Goal: Book appointment/travel/reservation

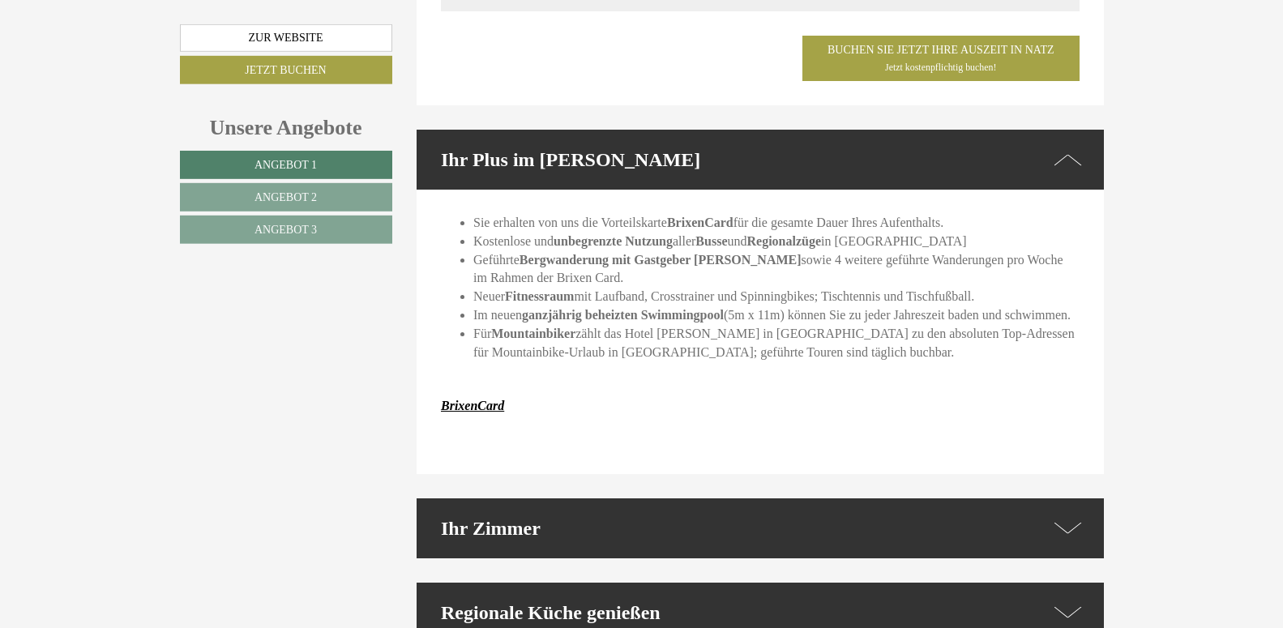
scroll to position [3640, 0]
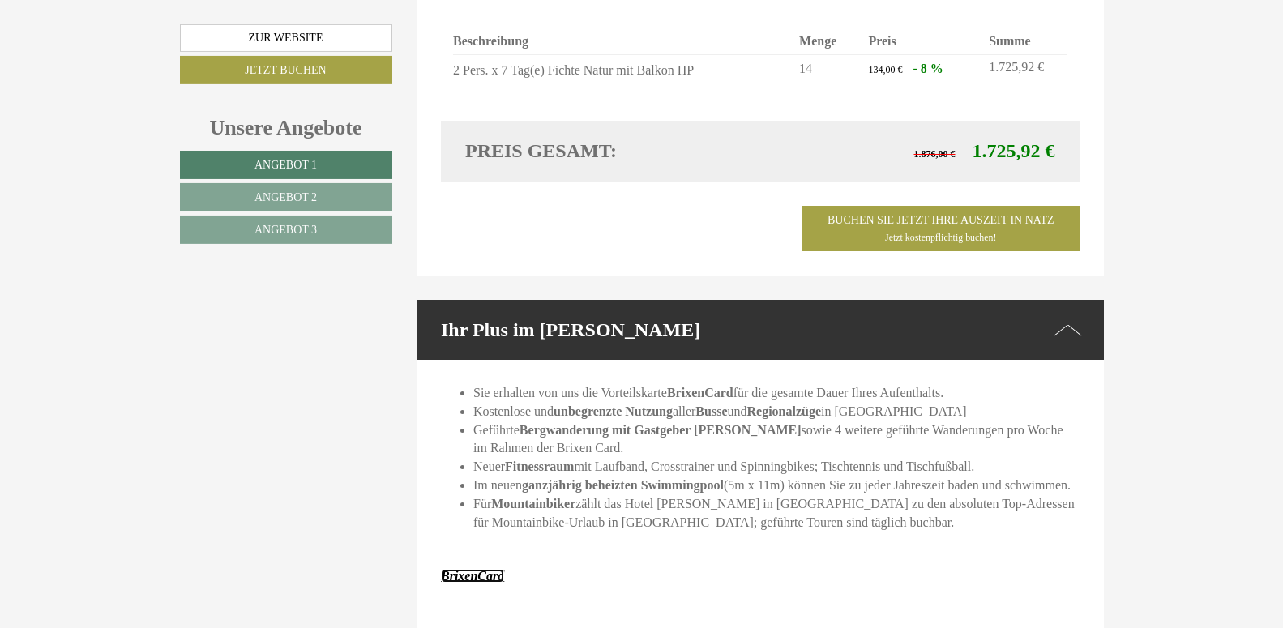
click at [455, 569] on strong "BrixenCard" at bounding box center [472, 576] width 63 height 14
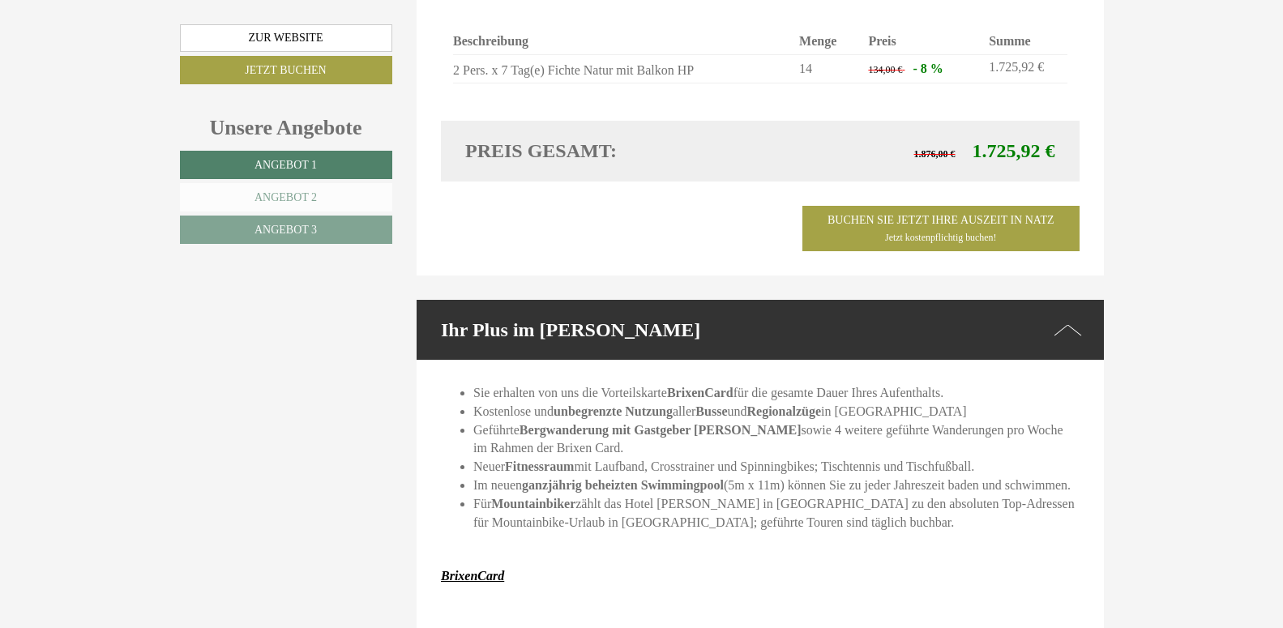
click at [323, 192] on link "Angebot 2" at bounding box center [286, 197] width 212 height 28
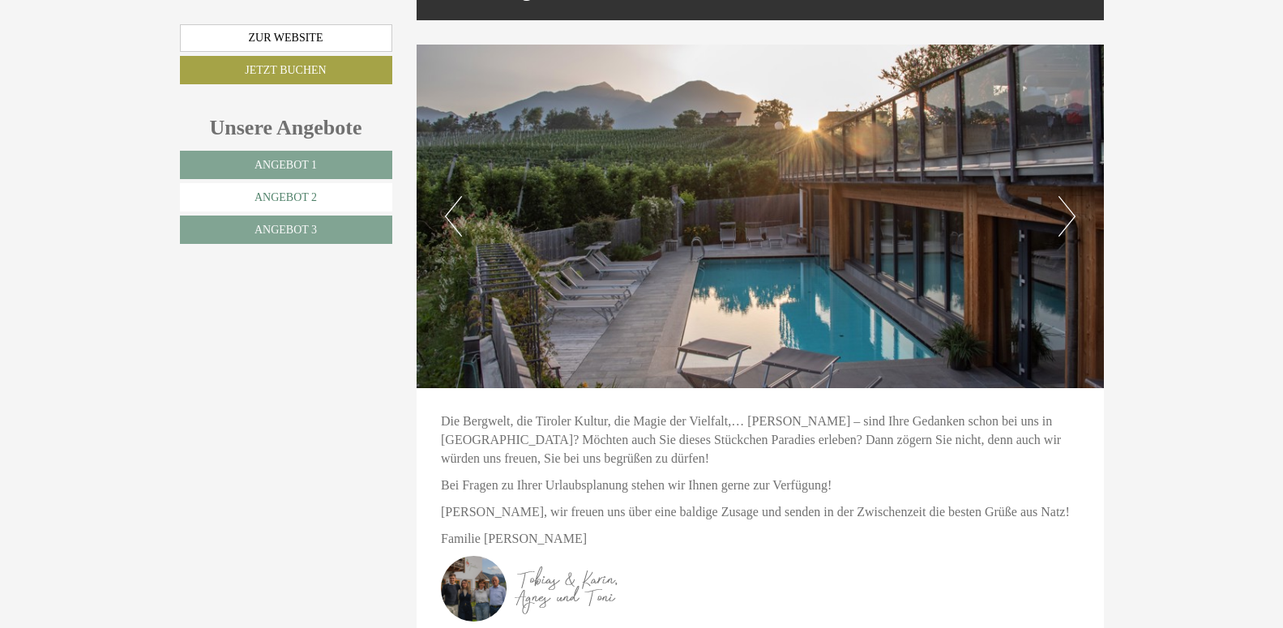
scroll to position [757, 0]
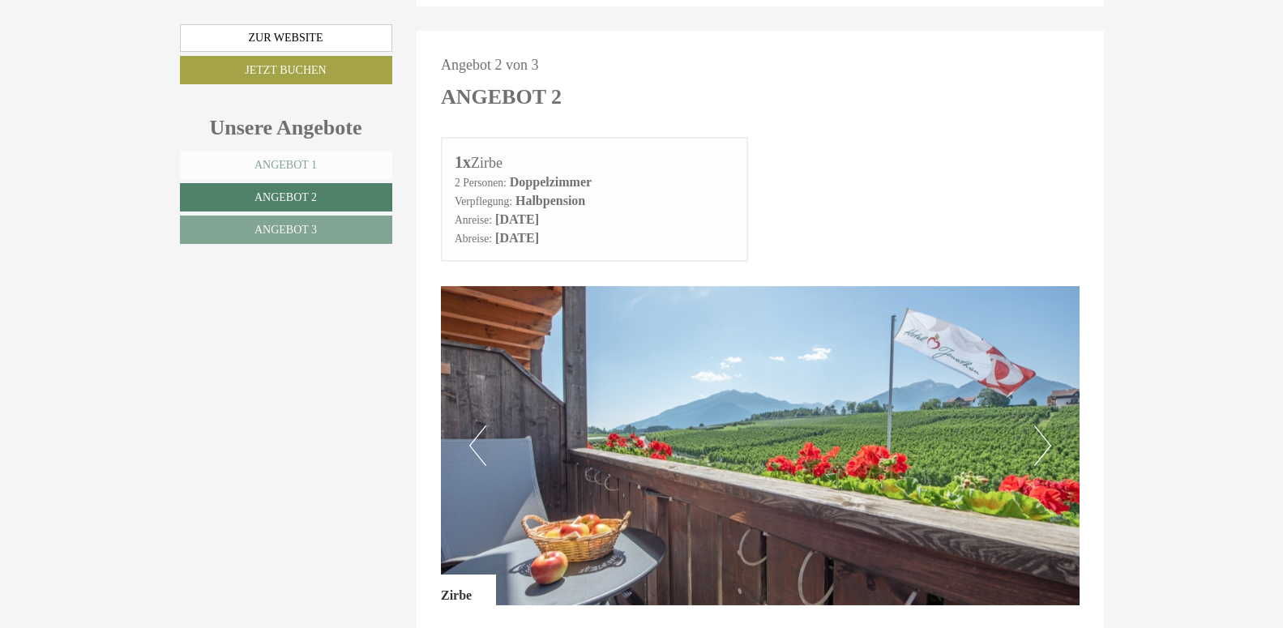
click at [320, 172] on link "Angebot 1" at bounding box center [286, 165] width 212 height 28
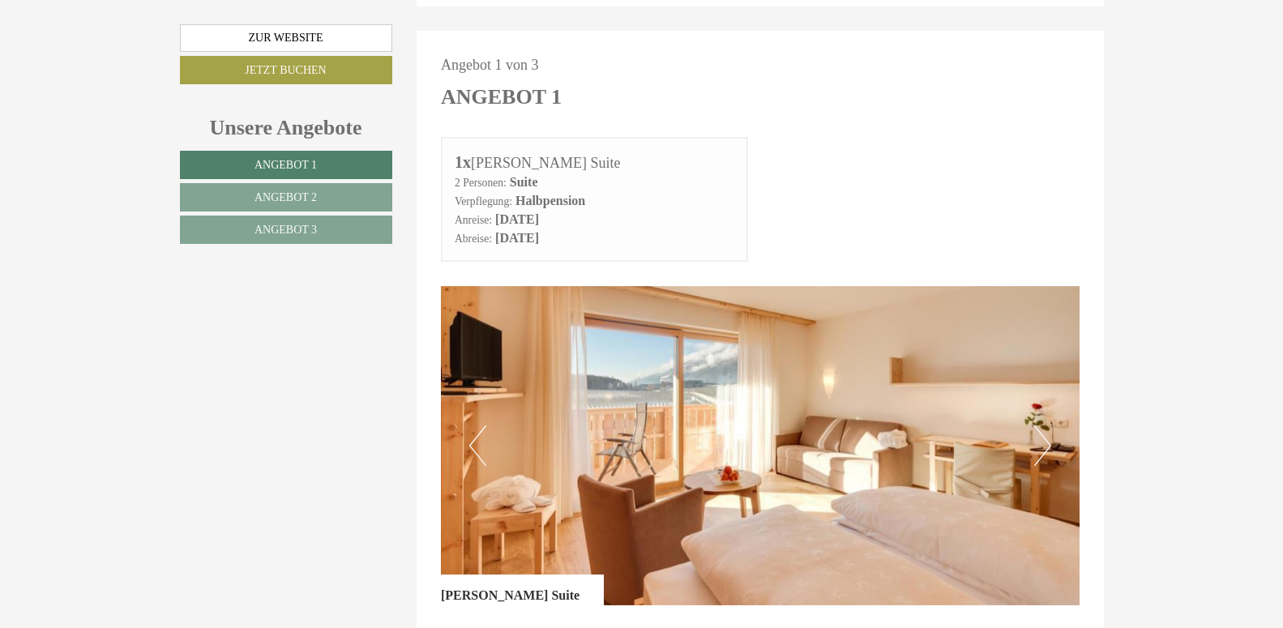
click at [1046, 426] on button "Next" at bounding box center [1043, 446] width 17 height 41
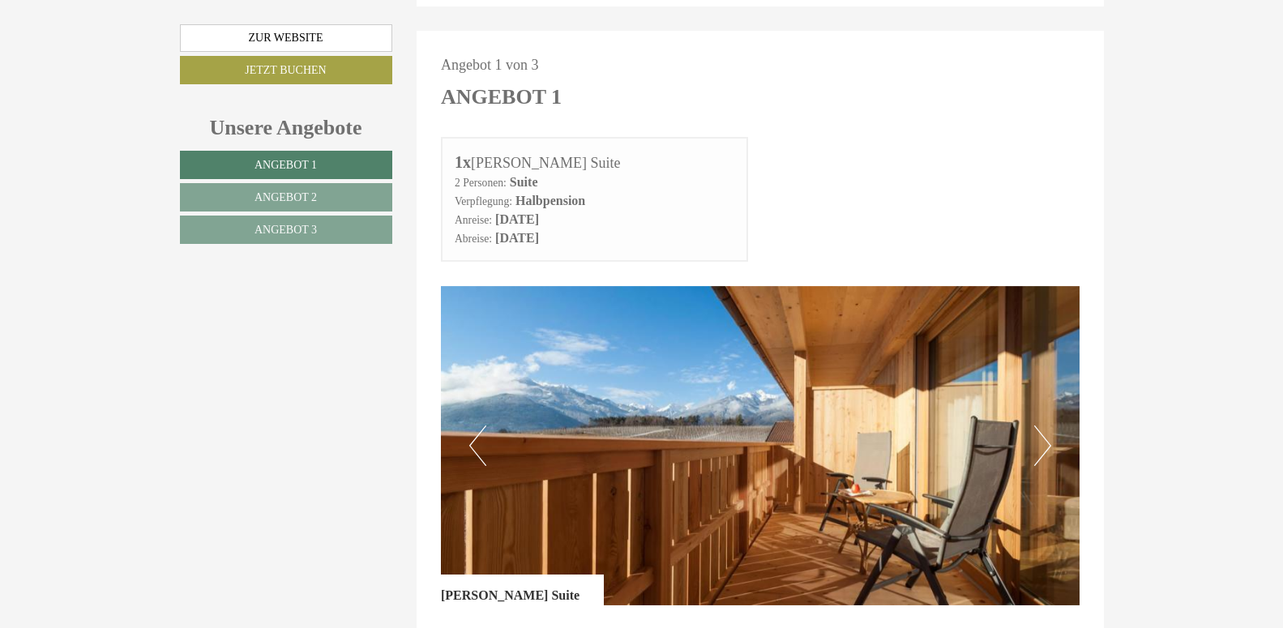
click at [1046, 426] on button "Next" at bounding box center [1043, 446] width 17 height 41
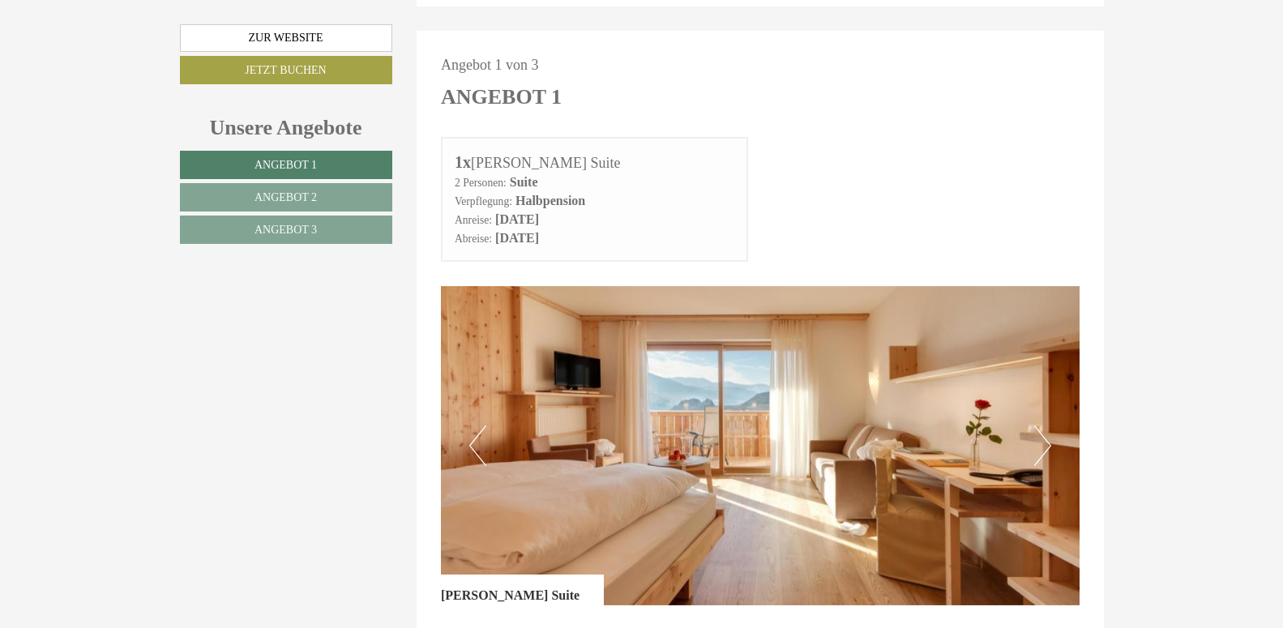
click at [1046, 426] on button "Next" at bounding box center [1043, 446] width 17 height 41
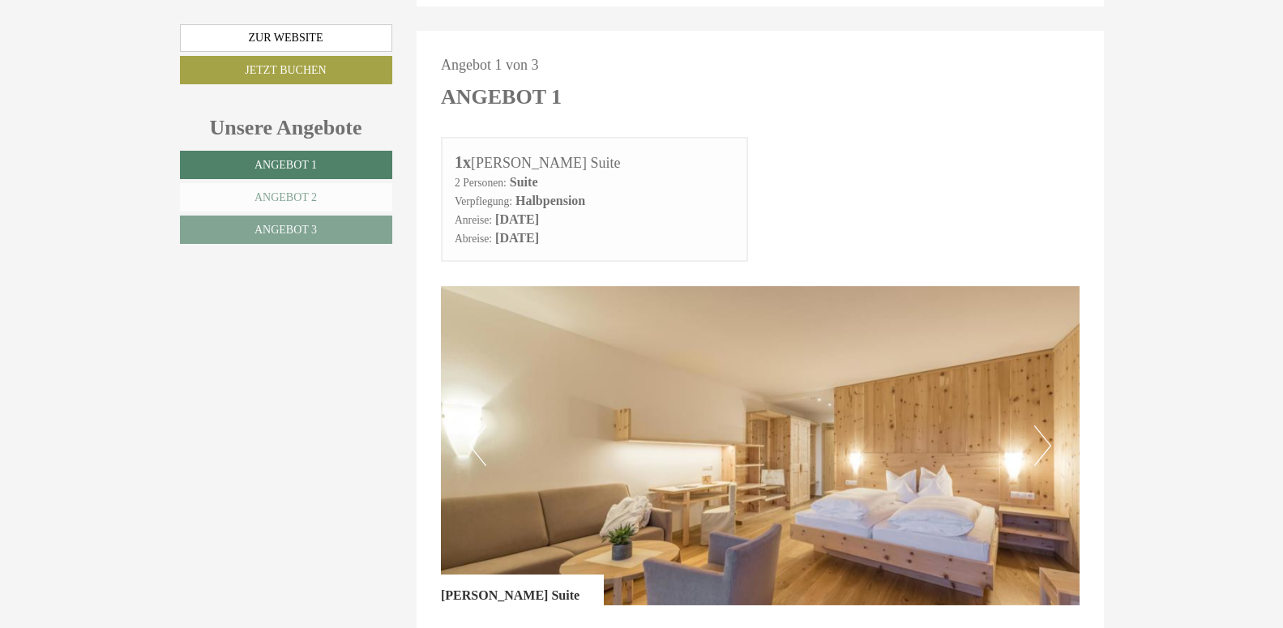
click at [366, 206] on link "Angebot 2" at bounding box center [286, 197] width 212 height 28
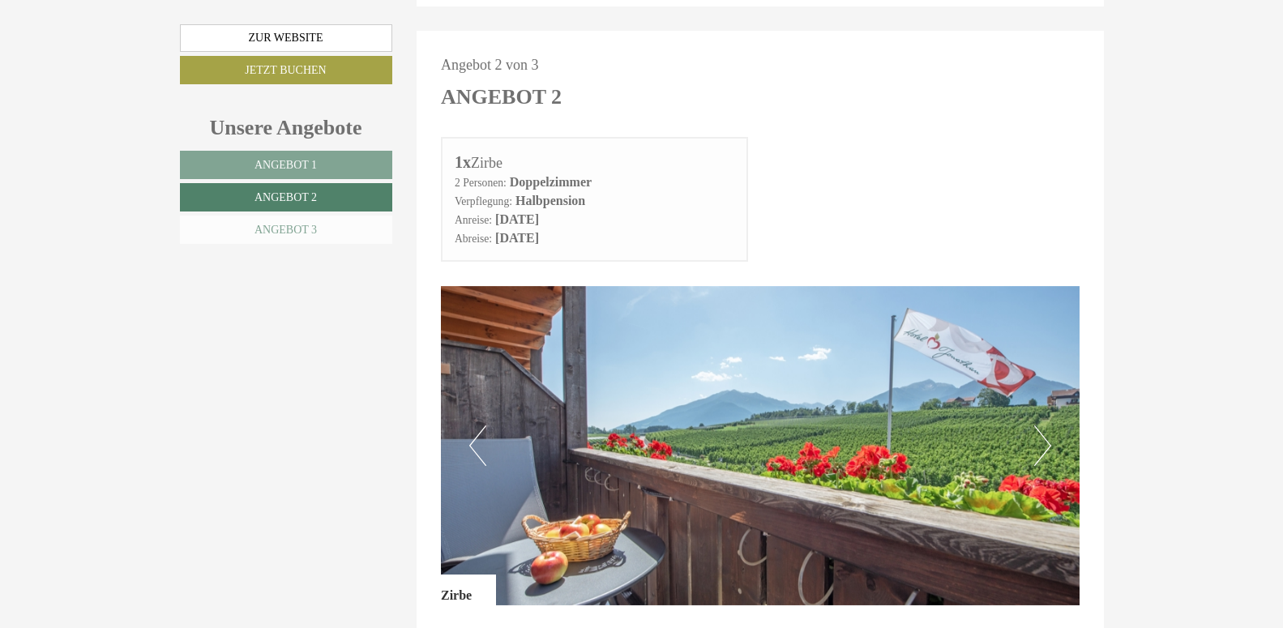
click at [305, 238] on link "Angebot 3" at bounding box center [286, 230] width 212 height 28
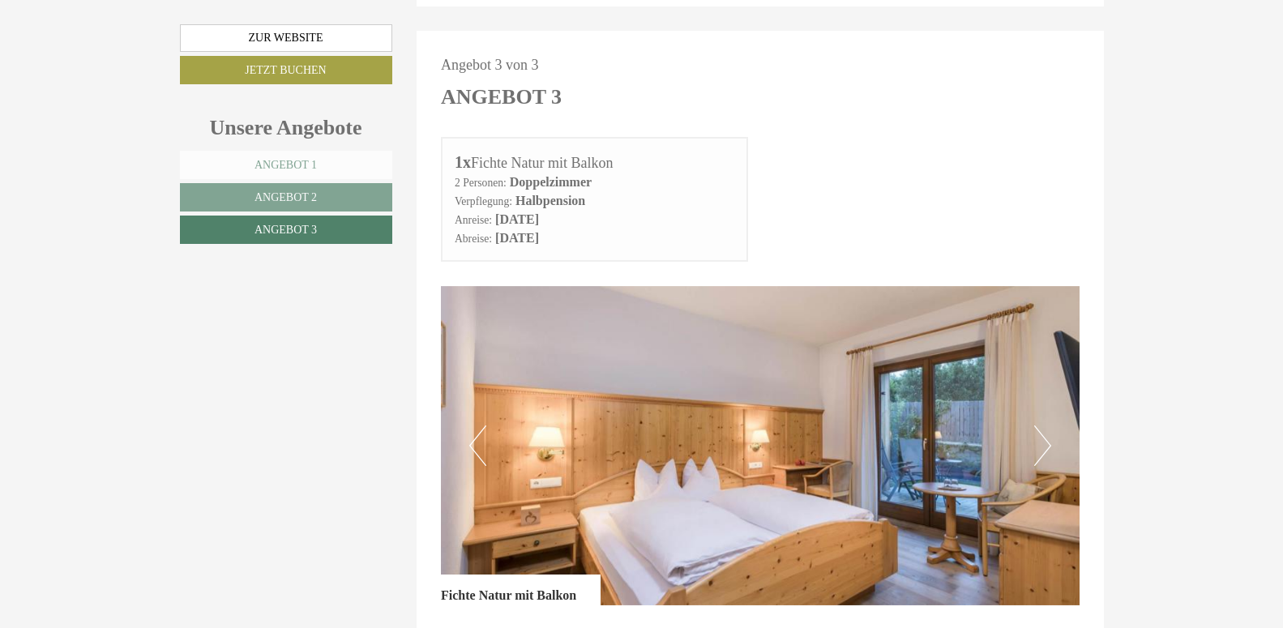
click at [352, 165] on link "Angebot 1" at bounding box center [286, 165] width 212 height 28
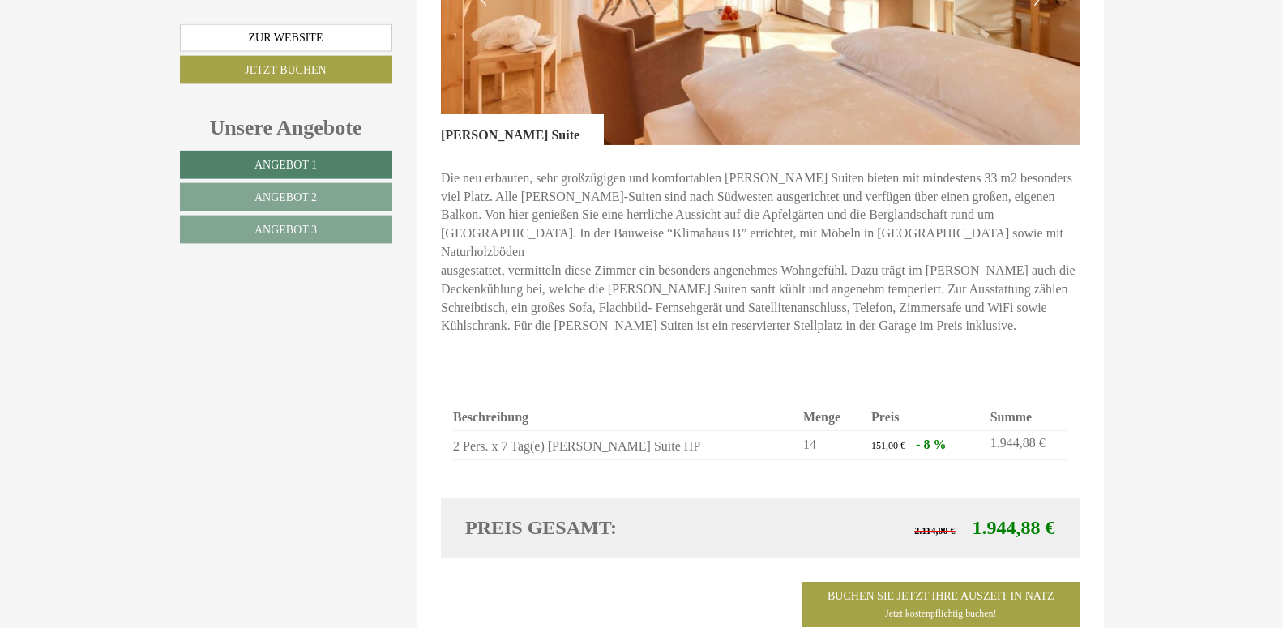
scroll to position [1187, 0]
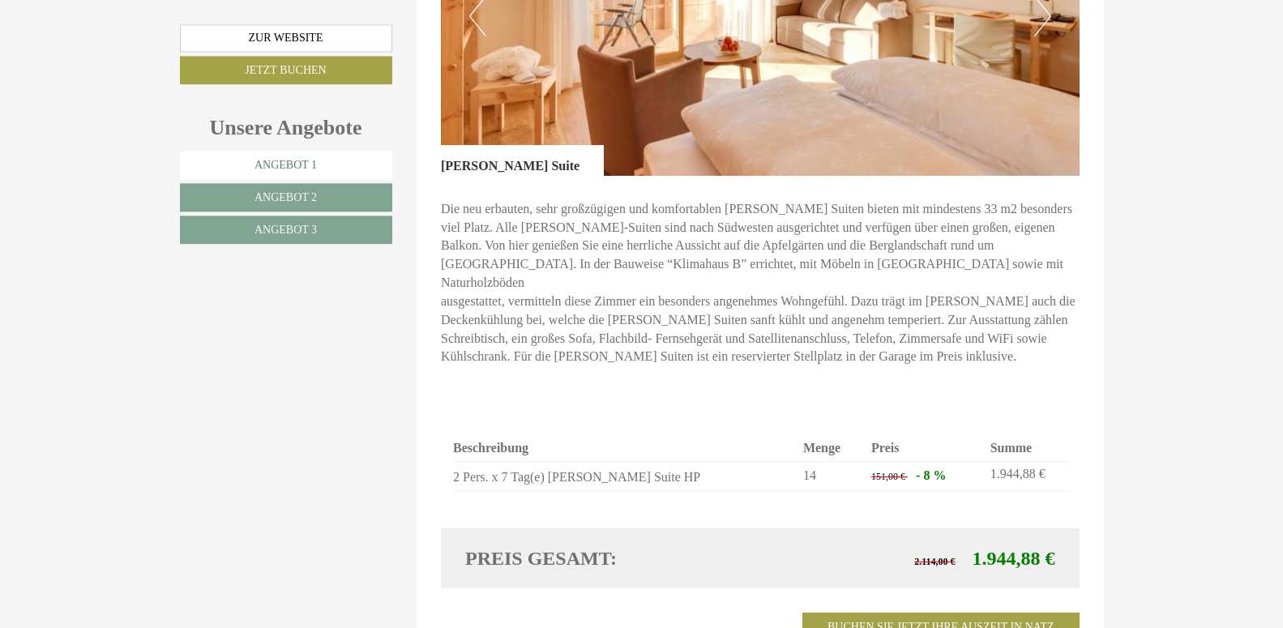
click at [332, 157] on link "Angebot 1" at bounding box center [286, 165] width 212 height 28
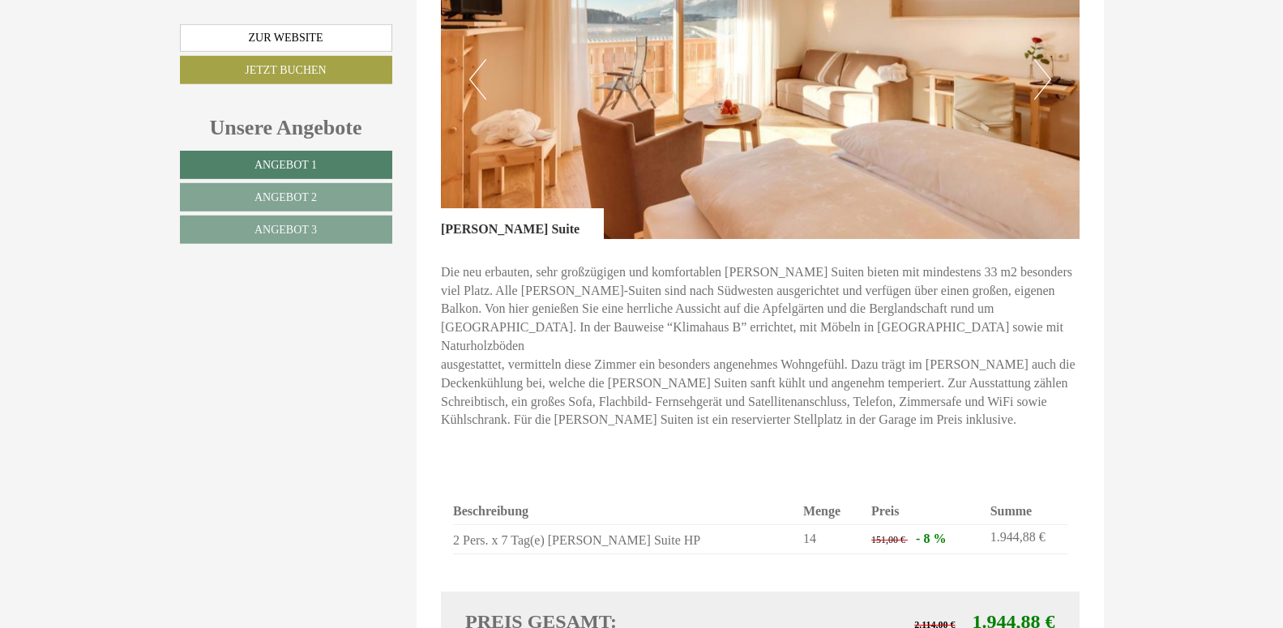
scroll to position [1130, 0]
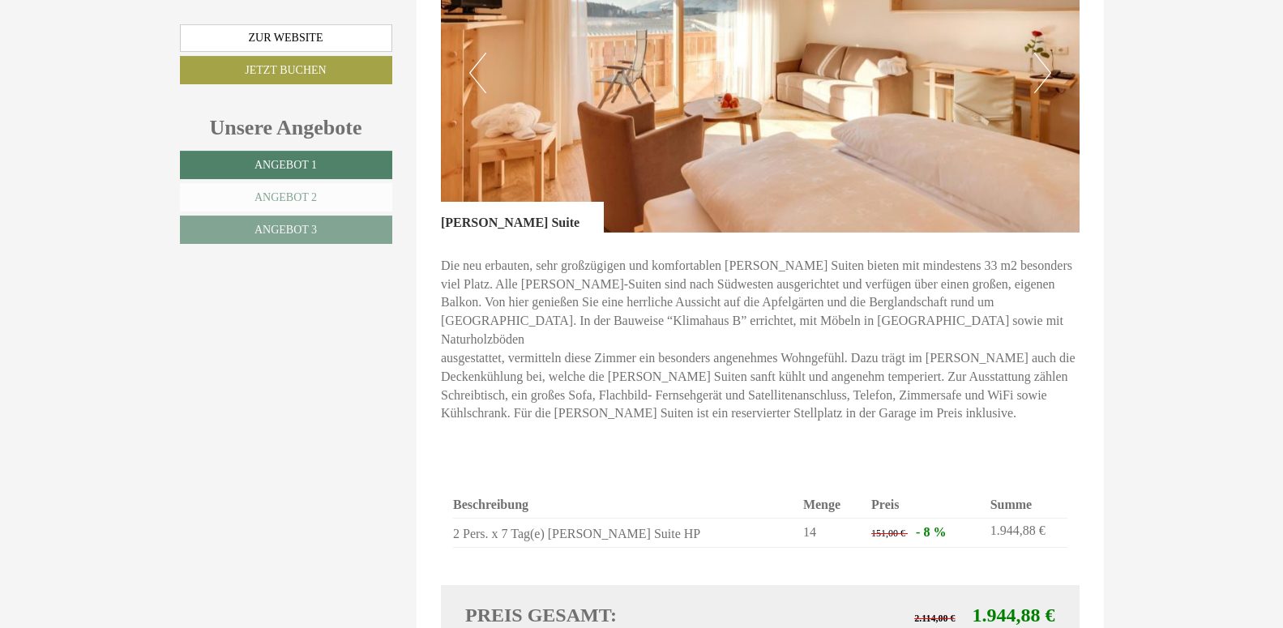
click at [301, 205] on link "Angebot 2" at bounding box center [286, 197] width 212 height 28
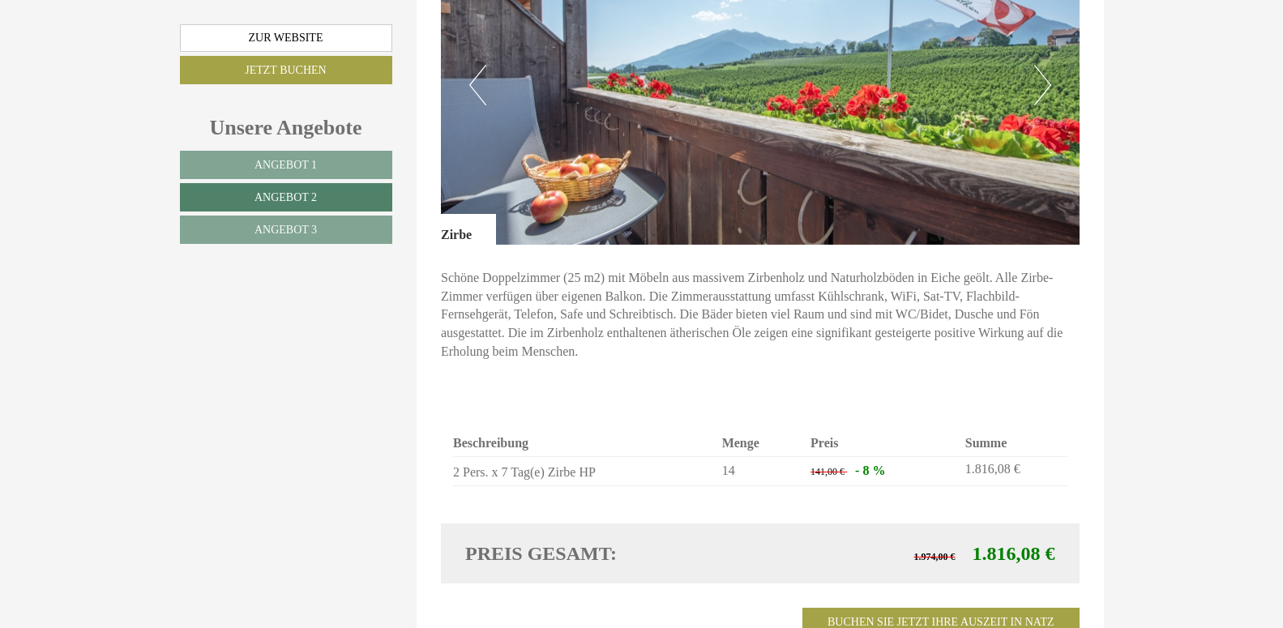
scroll to position [1125, 0]
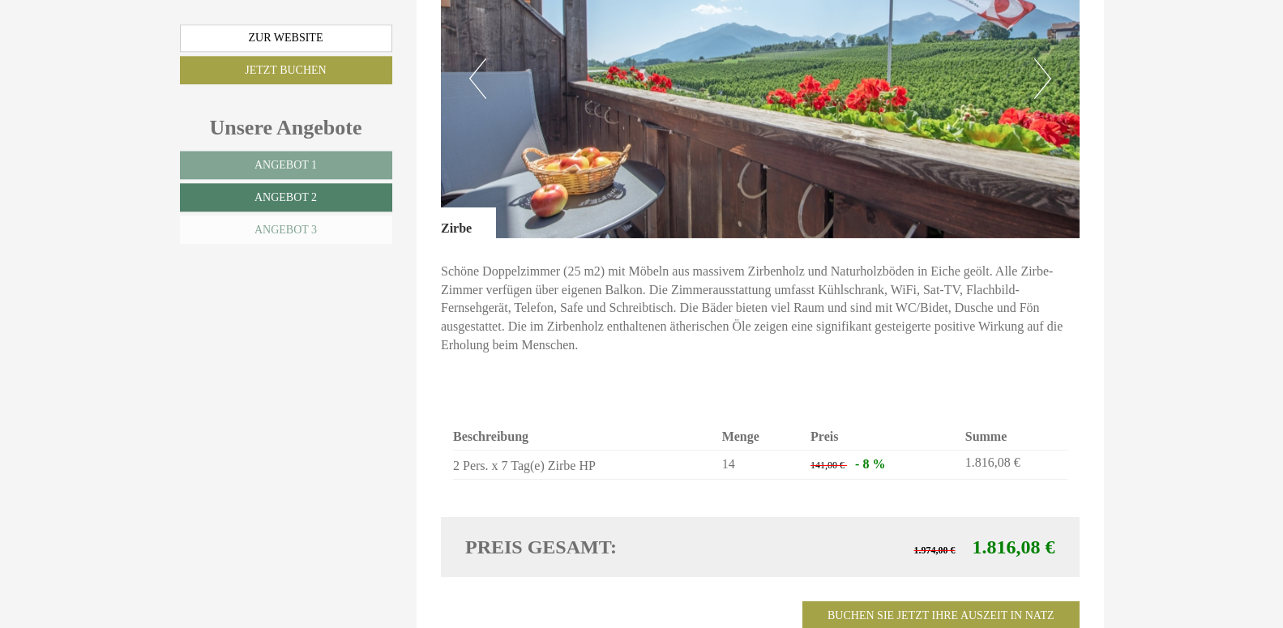
click at [294, 239] on link "Angebot 3" at bounding box center [286, 230] width 212 height 28
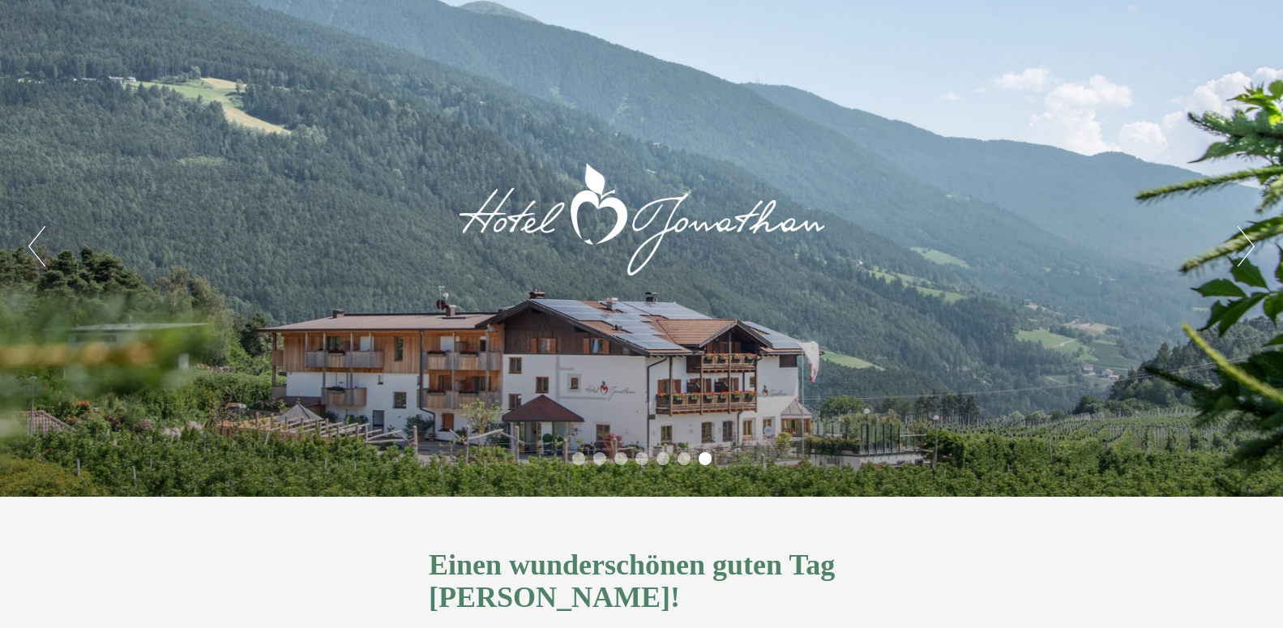
scroll to position [0, 0]
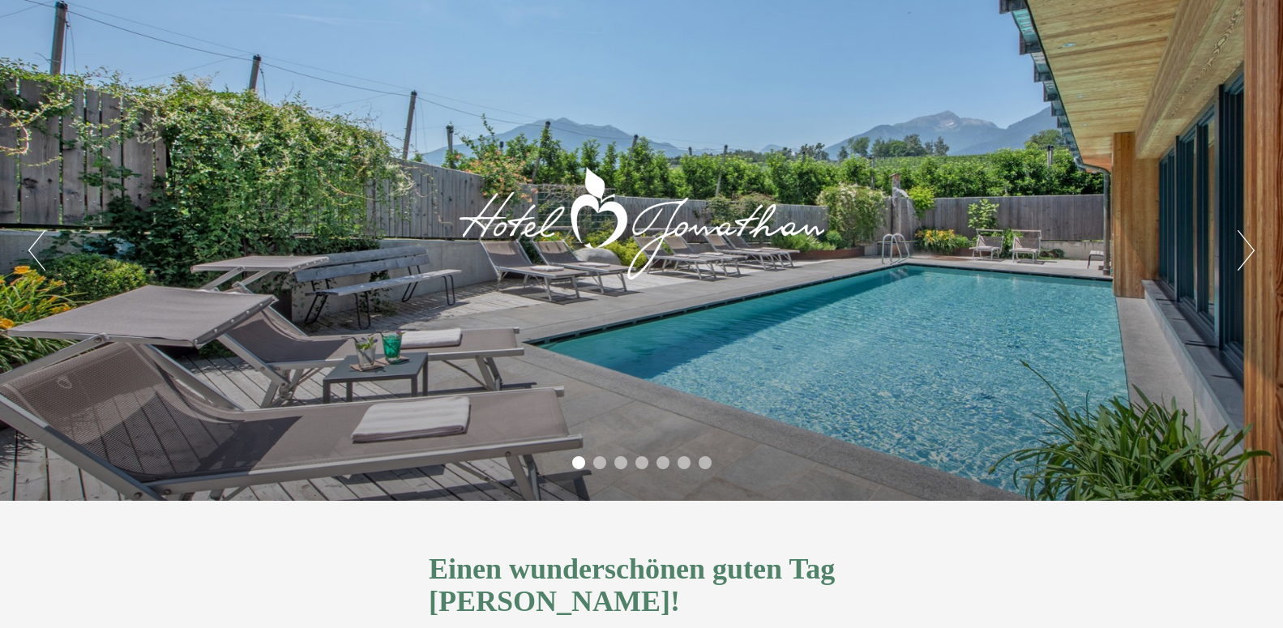
drag, startPoint x: 1292, startPoint y: 3, endPoint x: 1124, endPoint y: 191, distance: 251.5
drag, startPoint x: 1286, startPoint y: 7, endPoint x: 1275, endPoint y: 105, distance: 98.0
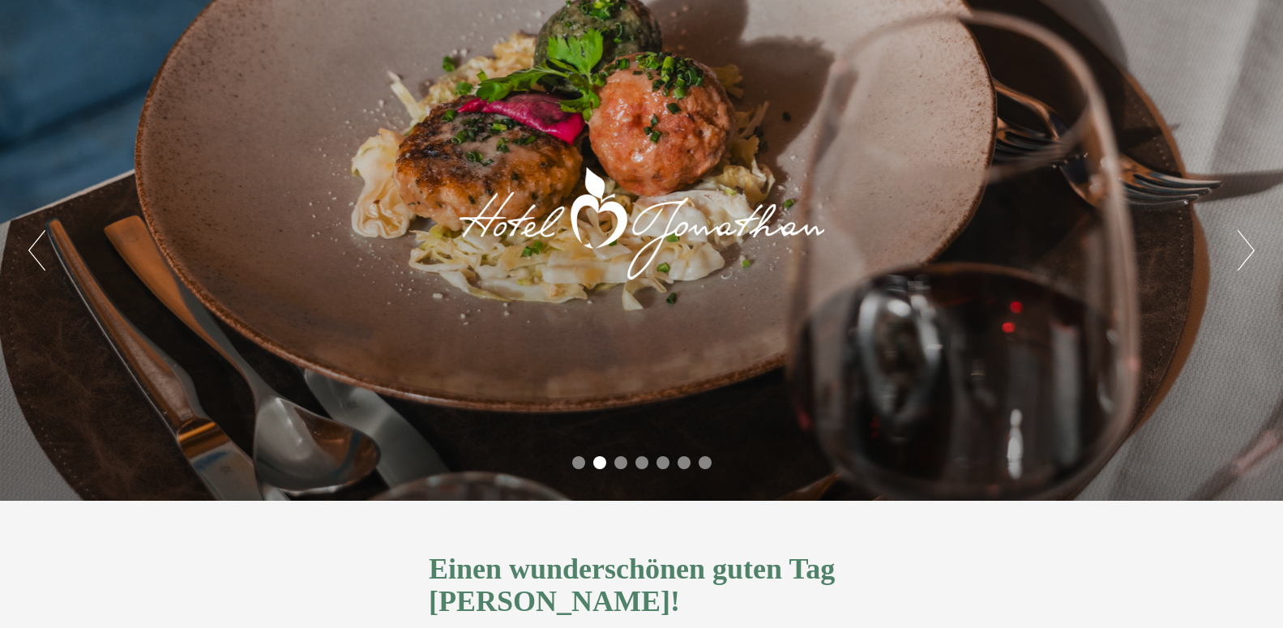
click at [1242, 253] on button "Next" at bounding box center [1246, 250] width 17 height 41
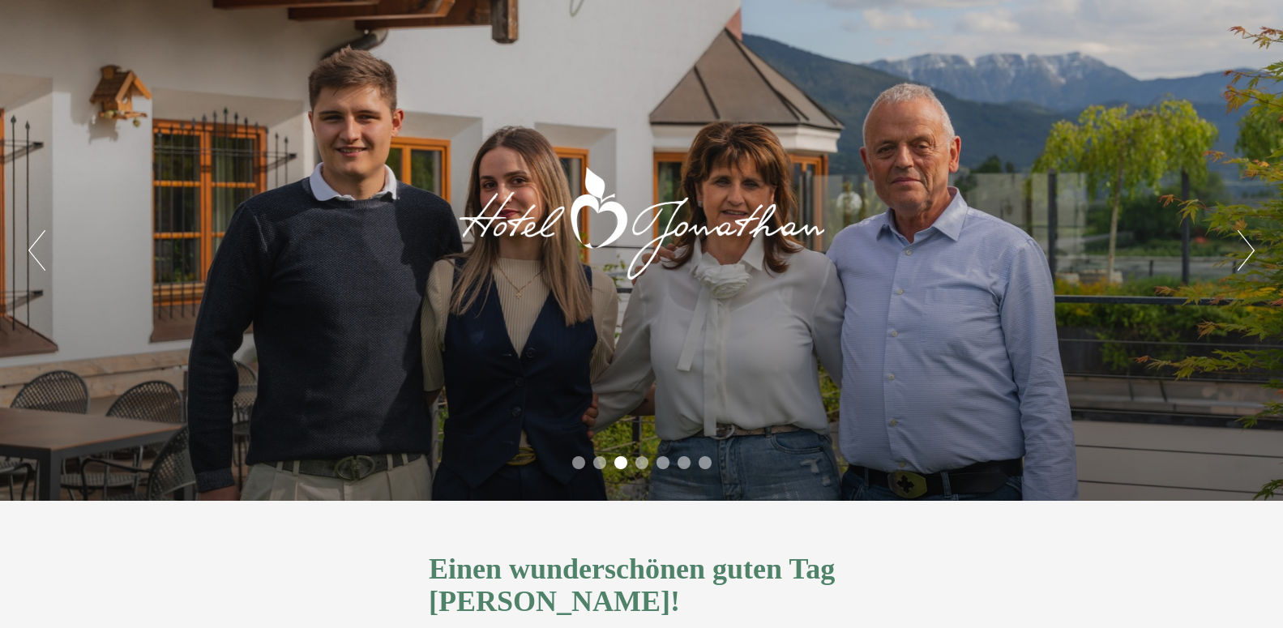
click at [1250, 248] on button "Next" at bounding box center [1246, 250] width 17 height 41
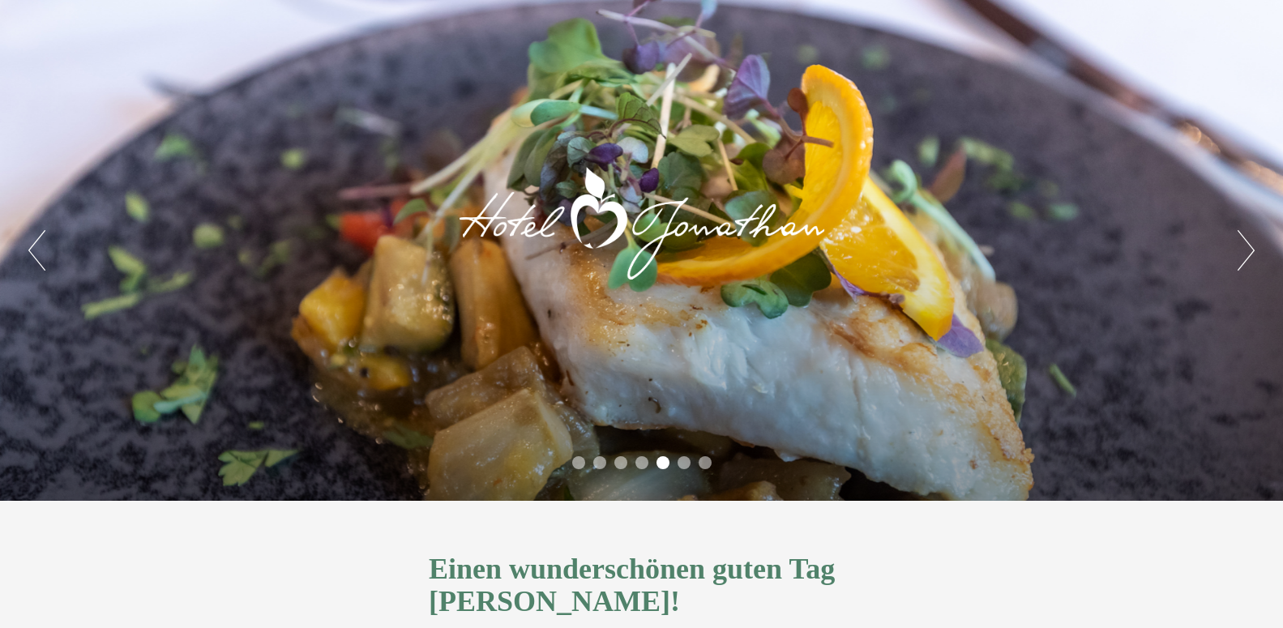
click at [1250, 248] on button "Next" at bounding box center [1246, 250] width 17 height 41
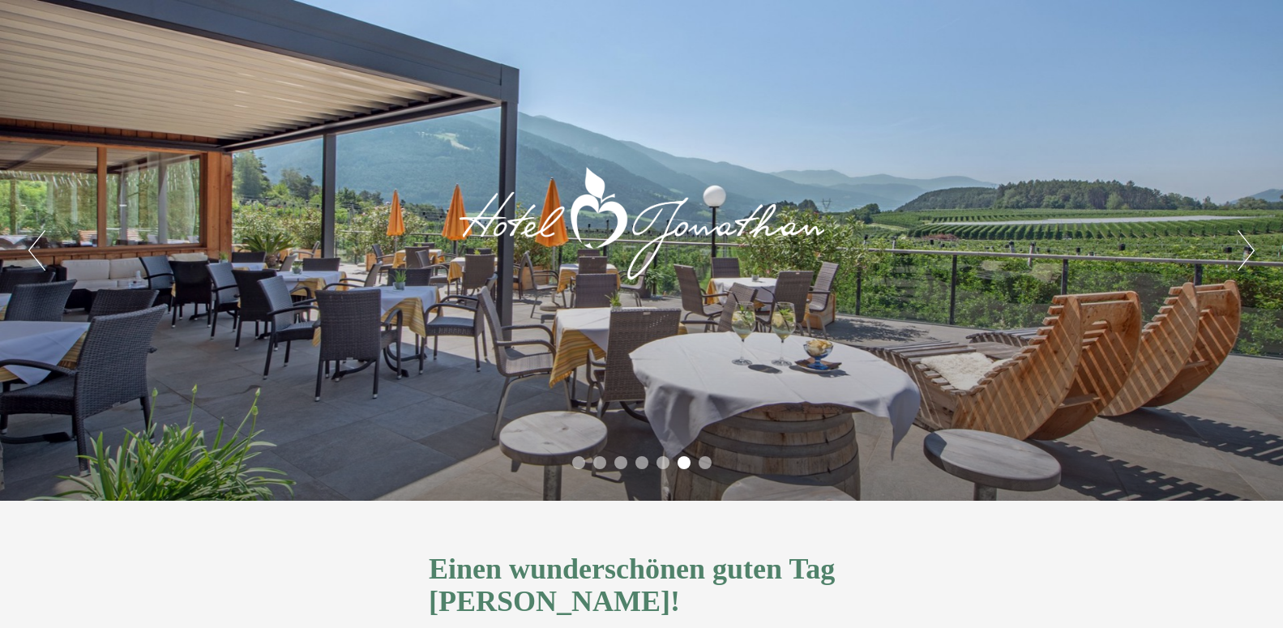
click at [1250, 248] on button "Next" at bounding box center [1246, 250] width 17 height 41
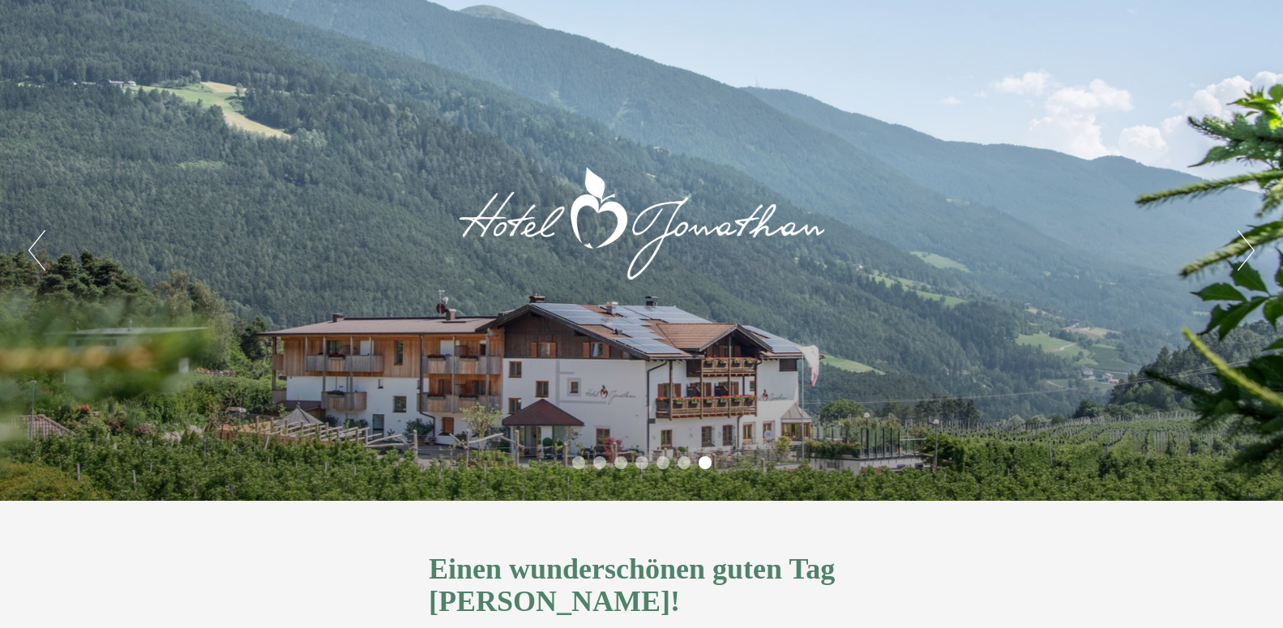
click at [1250, 248] on button "Next" at bounding box center [1246, 250] width 17 height 41
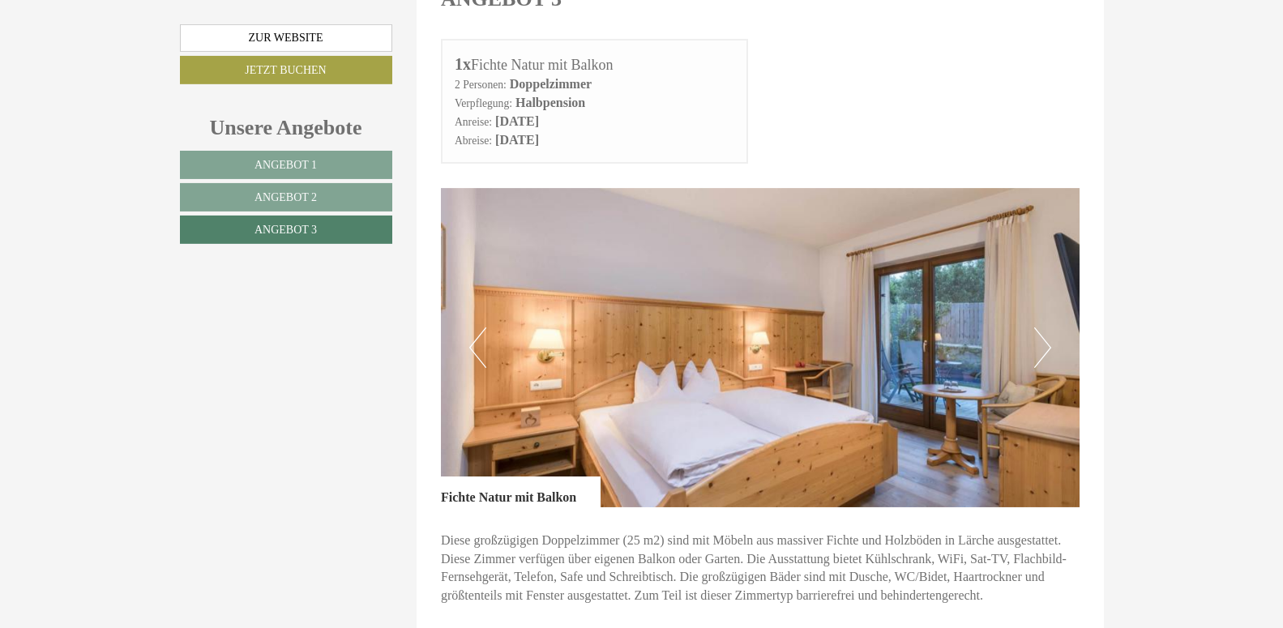
scroll to position [868, 0]
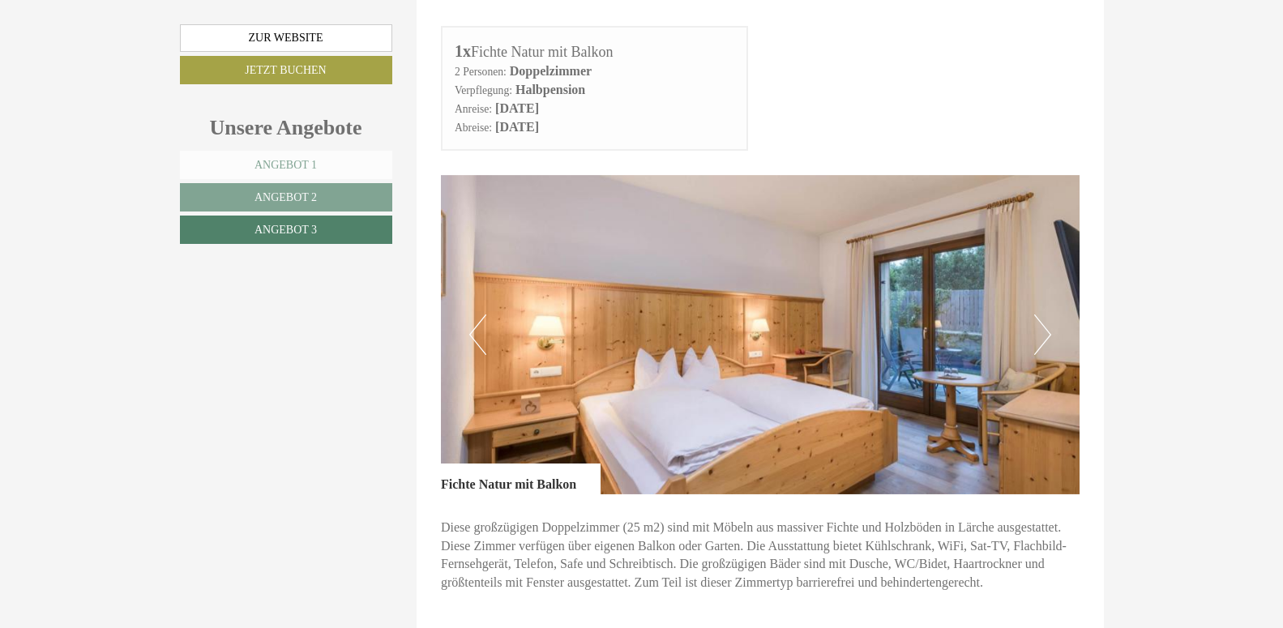
click at [276, 165] on span "Angebot 1" at bounding box center [286, 165] width 62 height 12
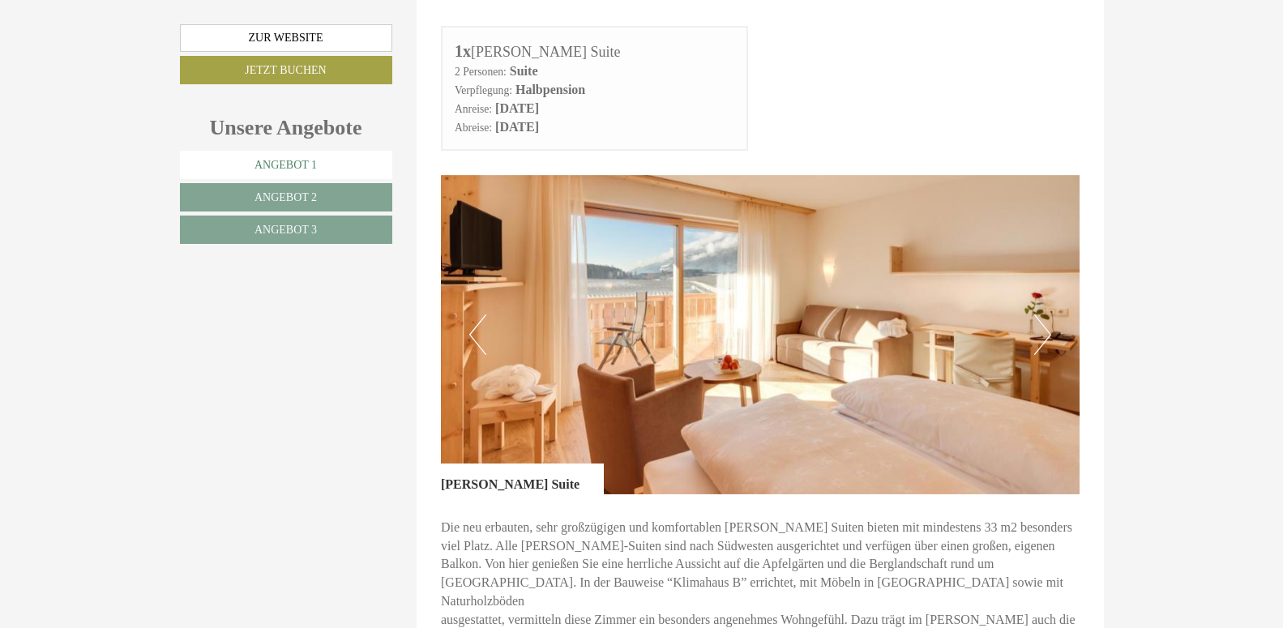
scroll to position [757, 0]
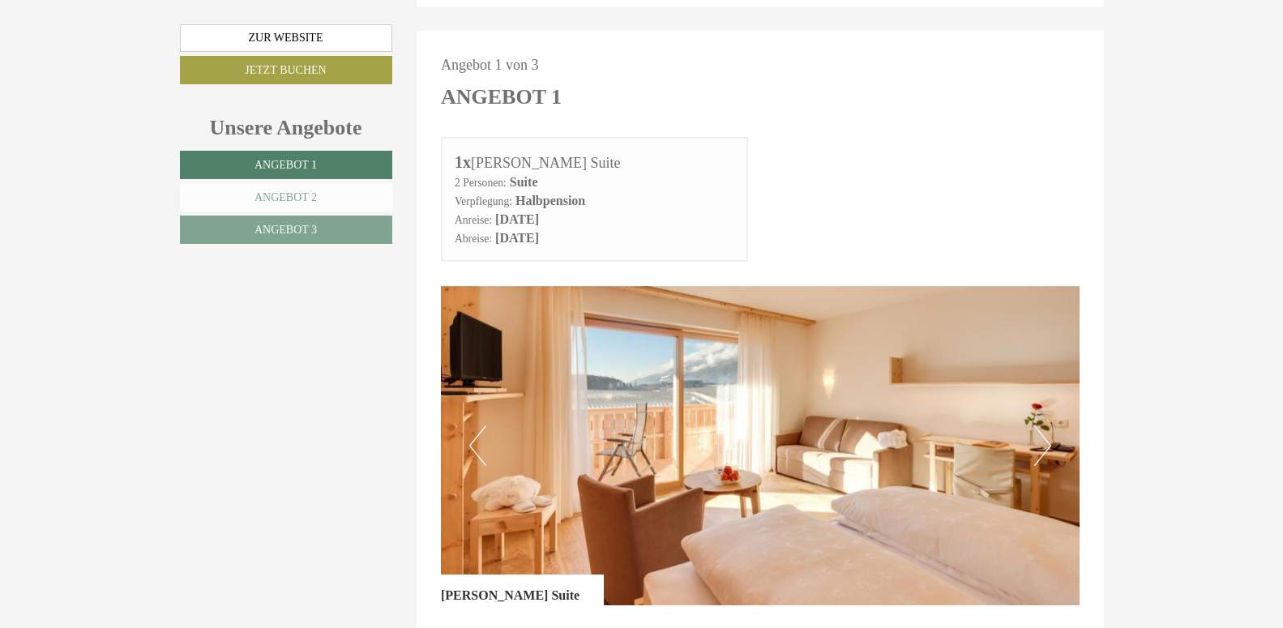
click at [294, 196] on span "Angebot 2" at bounding box center [286, 197] width 62 height 12
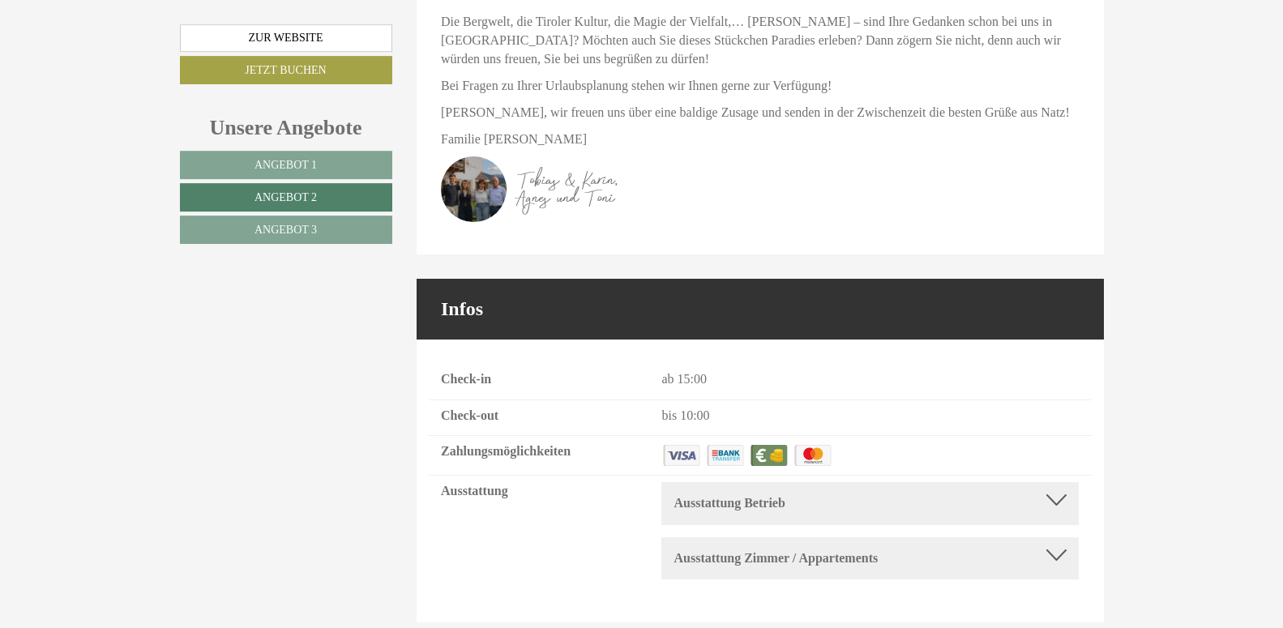
scroll to position [4061, 0]
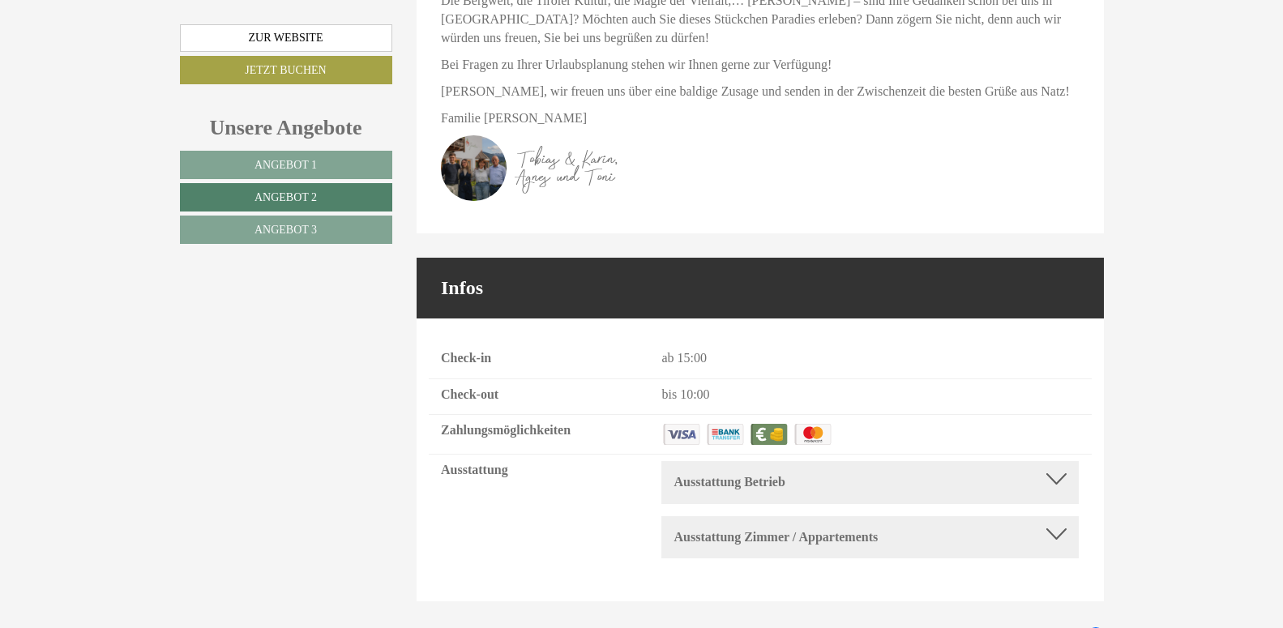
drag, startPoint x: 1288, startPoint y: 624, endPoint x: 1206, endPoint y: 571, distance: 97.1
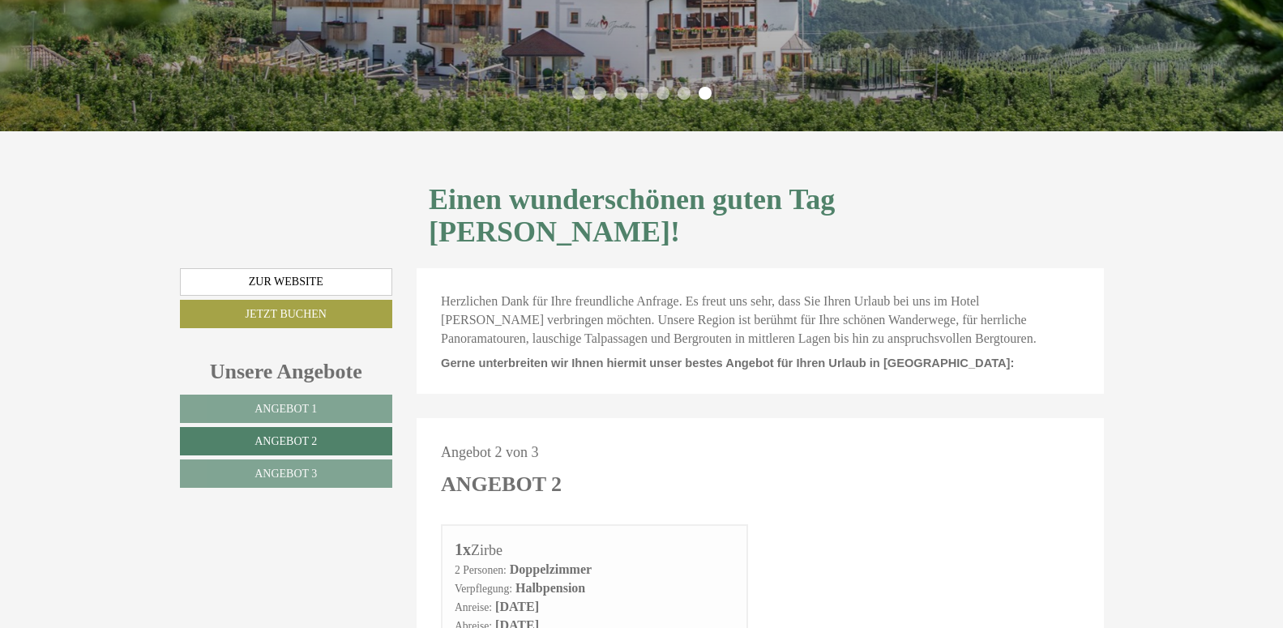
scroll to position [367, 0]
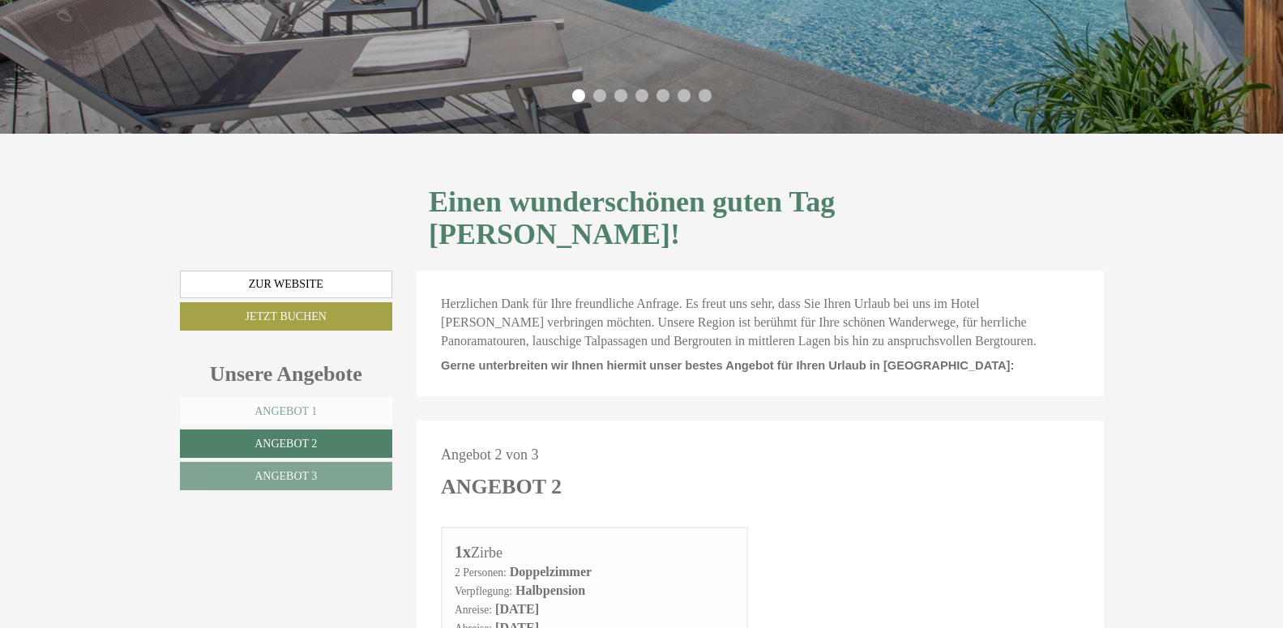
click at [255, 397] on link "Angebot 1" at bounding box center [286, 411] width 213 height 28
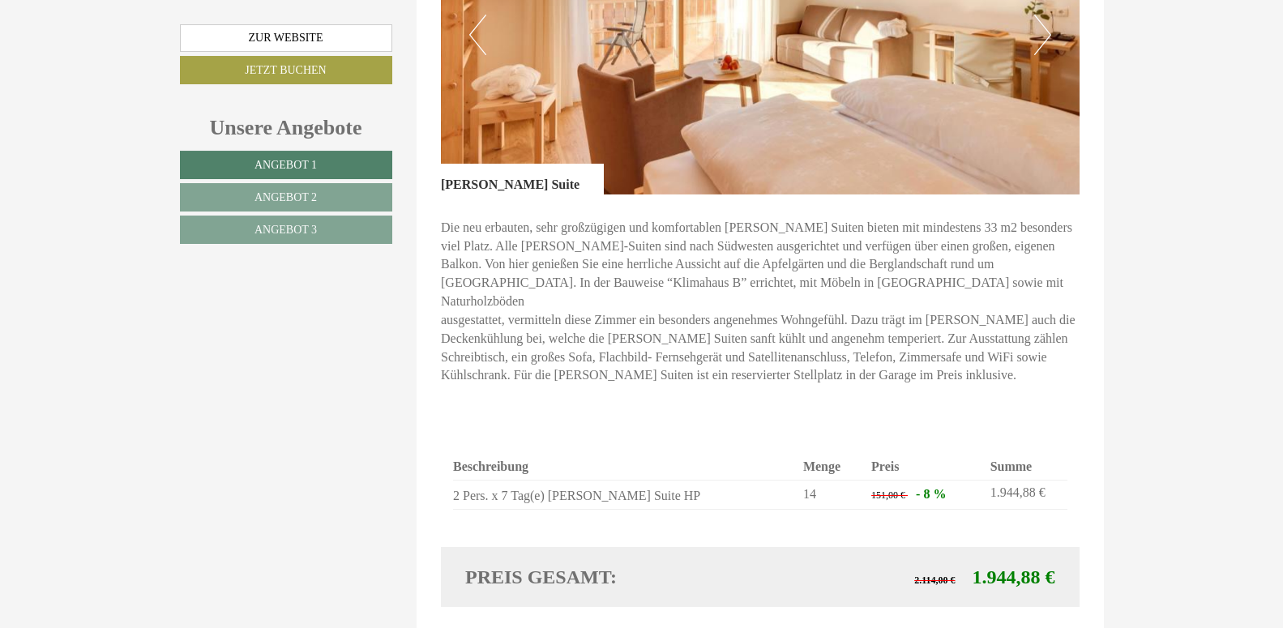
scroll to position [1157, 0]
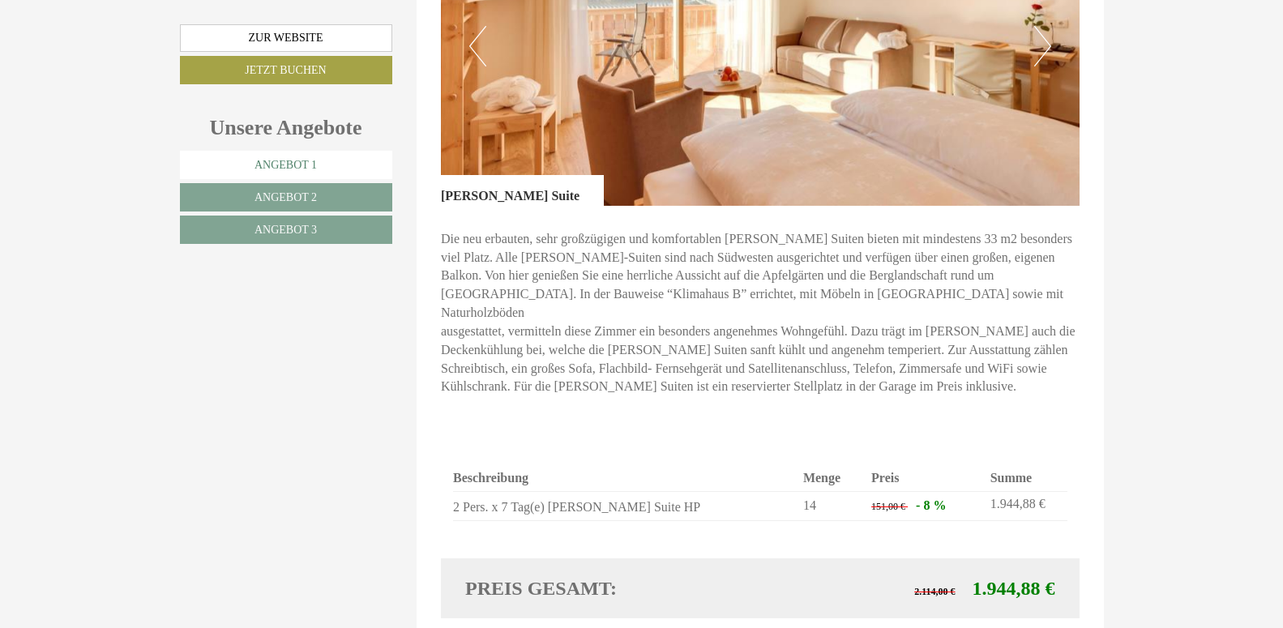
click at [283, 162] on span "Angebot 1" at bounding box center [286, 165] width 62 height 12
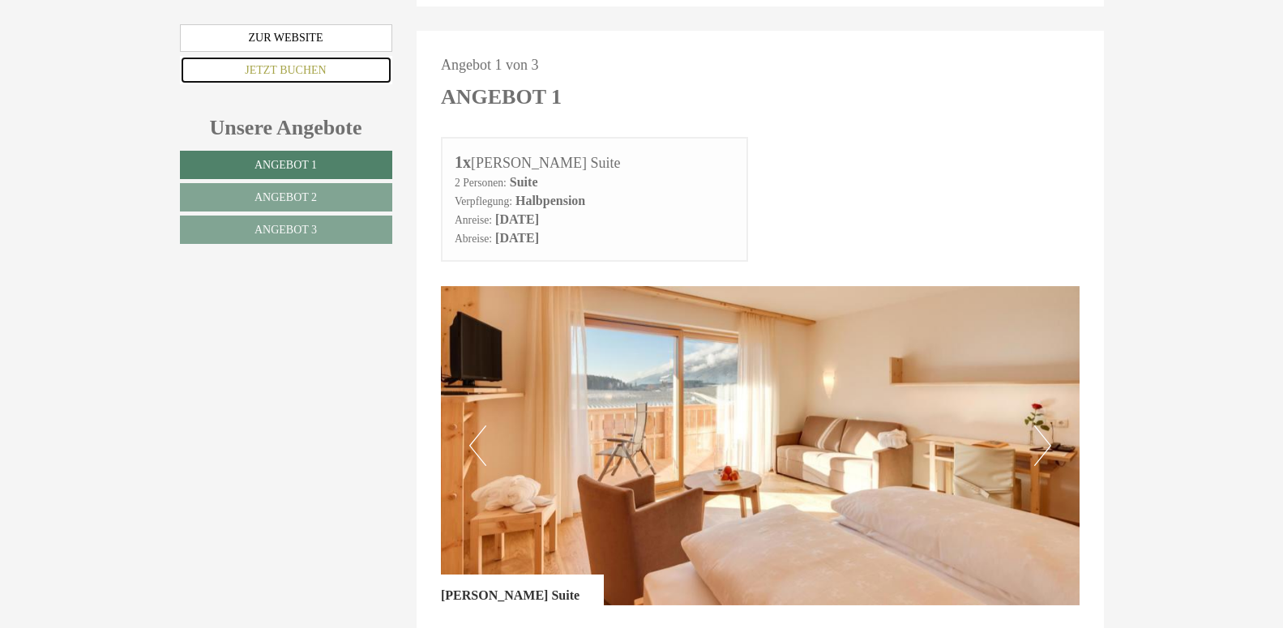
click at [285, 71] on link "Jetzt buchen" at bounding box center [286, 70] width 212 height 28
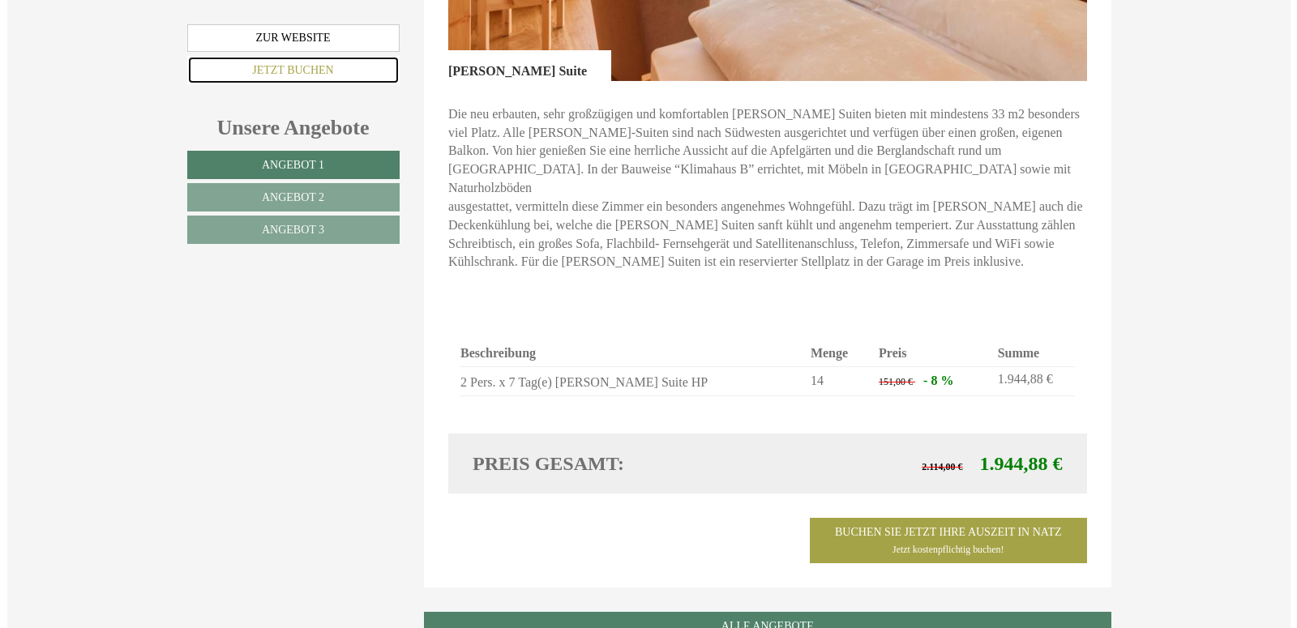
scroll to position [1332, 0]
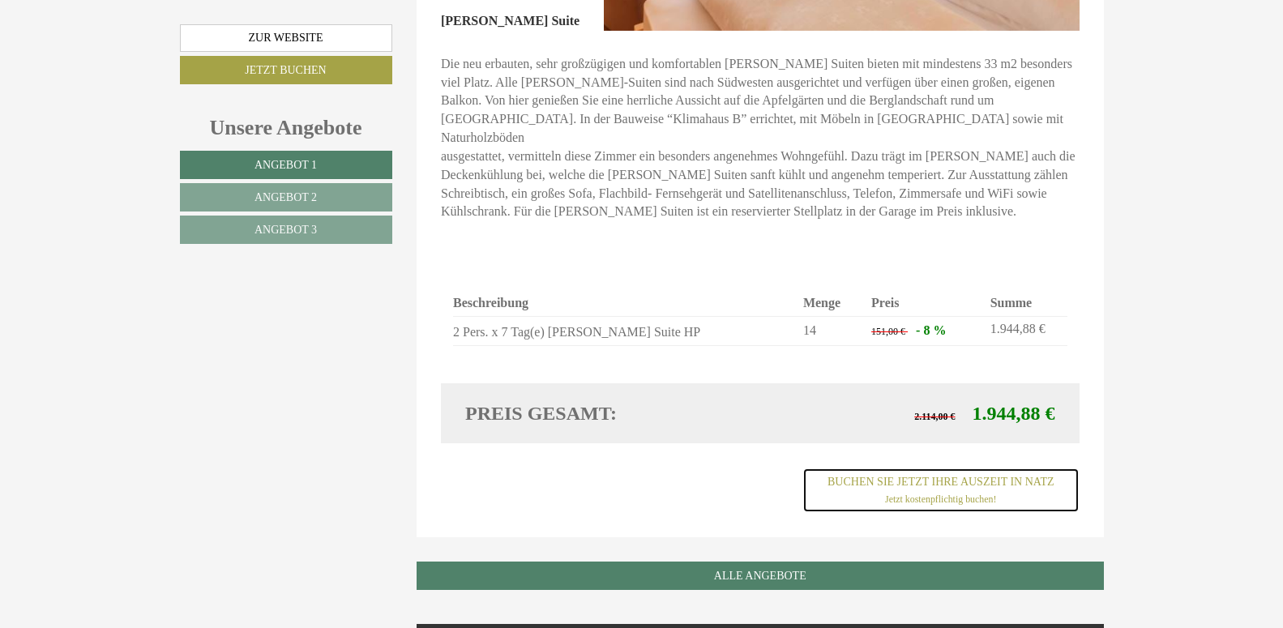
click at [939, 494] on span "Jetzt kostenpflichtig buchen!" at bounding box center [940, 499] width 111 height 11
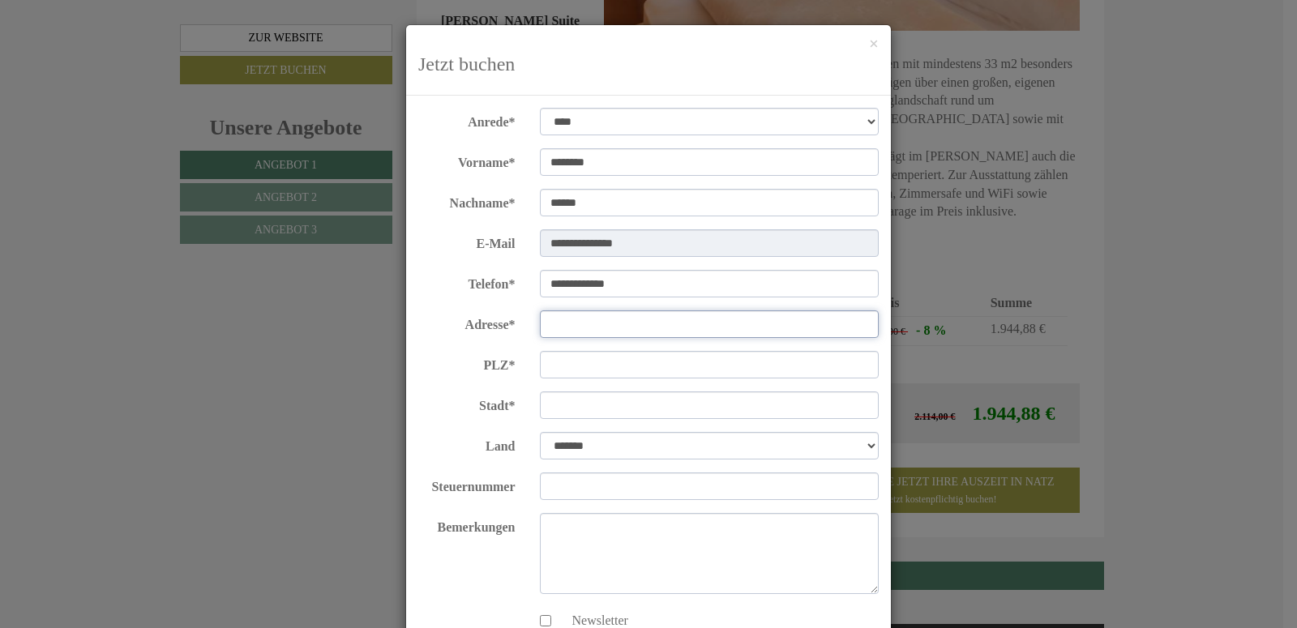
click at [553, 323] on input "Adresse*" at bounding box center [710, 325] width 340 height 28
click at [557, 361] on input "PLZ*" at bounding box center [710, 365] width 340 height 28
type input "*****"
type input "**********"
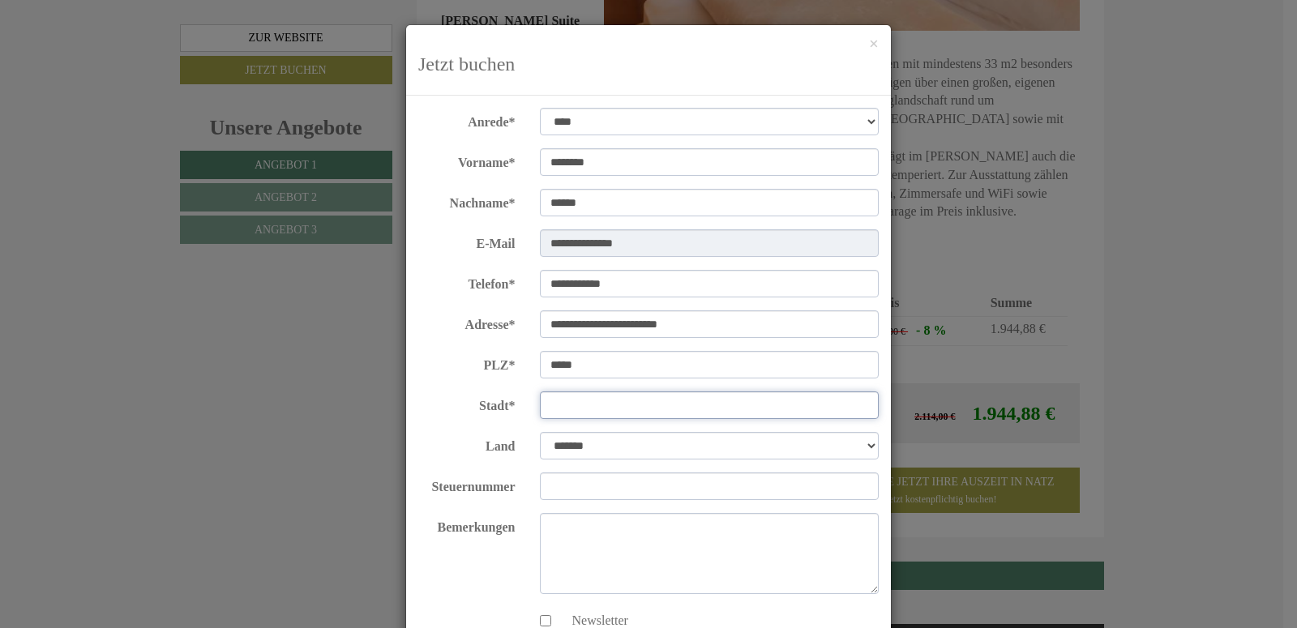
type input "*********"
click at [540, 432] on select "**********" at bounding box center [710, 446] width 340 height 28
select select "*"
click option "**********" at bounding box center [0, 0] width 0 height 0
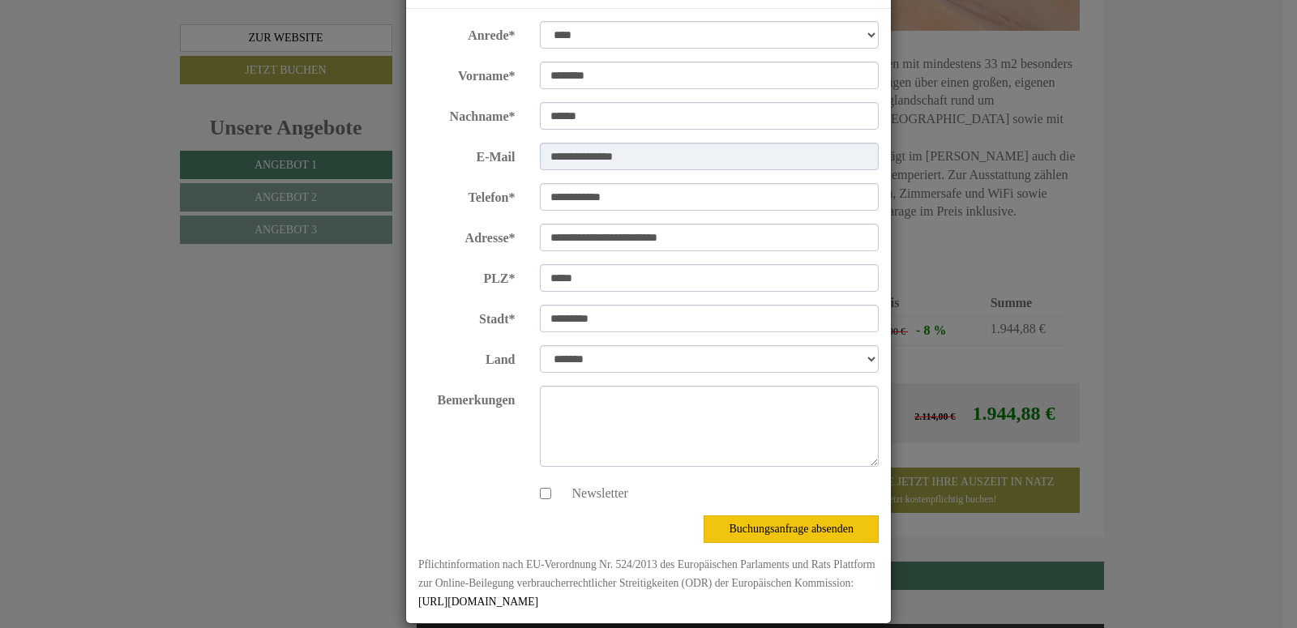
scroll to position [107, 0]
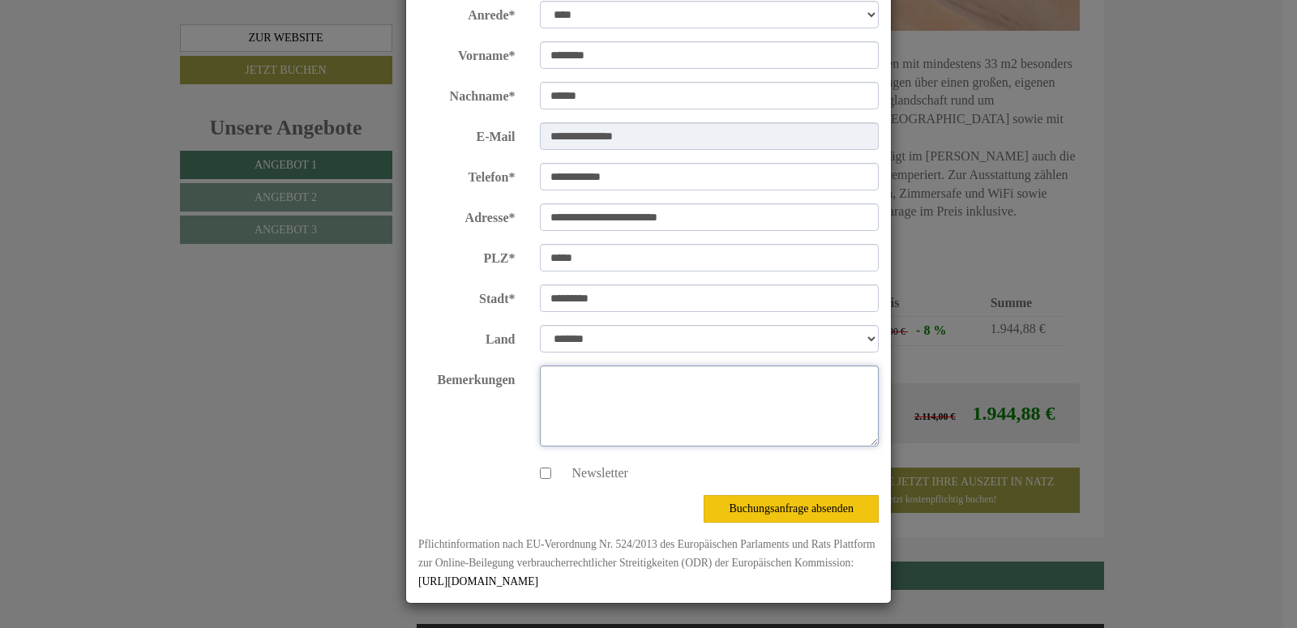
click at [567, 376] on textarea "Bemerkungen" at bounding box center [710, 406] width 340 height 81
click at [542, 374] on textarea "**********" at bounding box center [710, 406] width 340 height 81
click at [637, 380] on textarea "**********" at bounding box center [710, 406] width 340 height 81
click at [690, 374] on textarea "**********" at bounding box center [710, 406] width 340 height 81
click at [715, 376] on textarea "**********" at bounding box center [710, 406] width 340 height 81
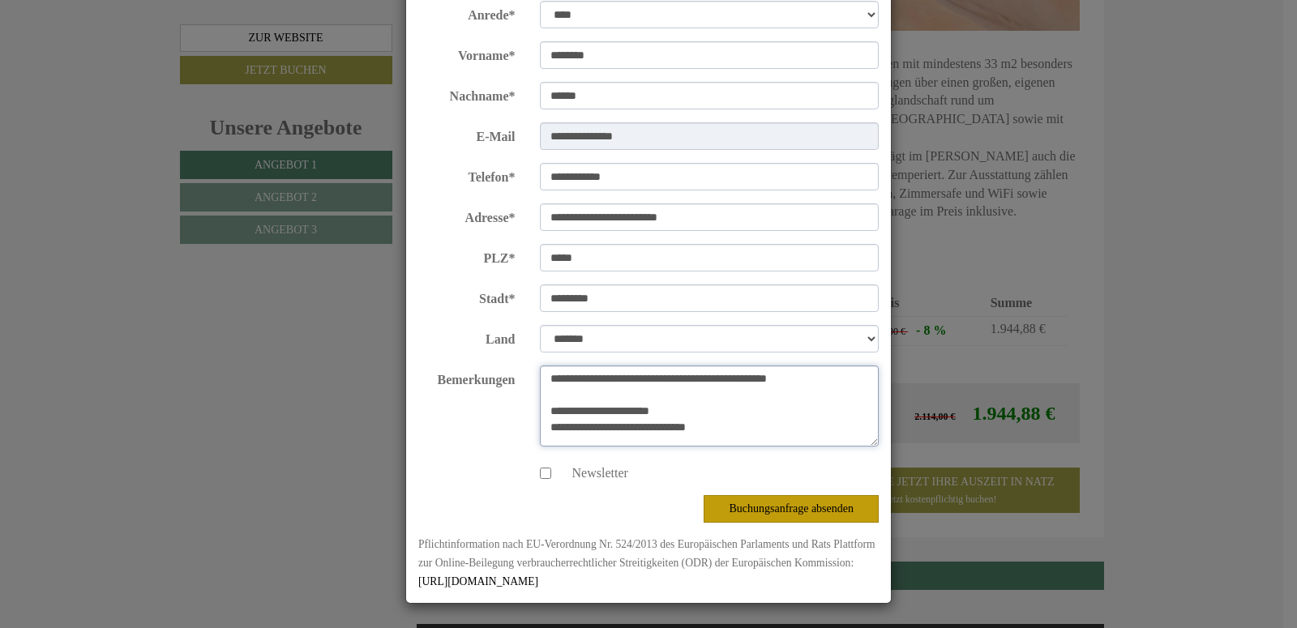
type textarea "**********"
click at [818, 501] on button "Buchungsanfrage absenden" at bounding box center [791, 509] width 175 height 28
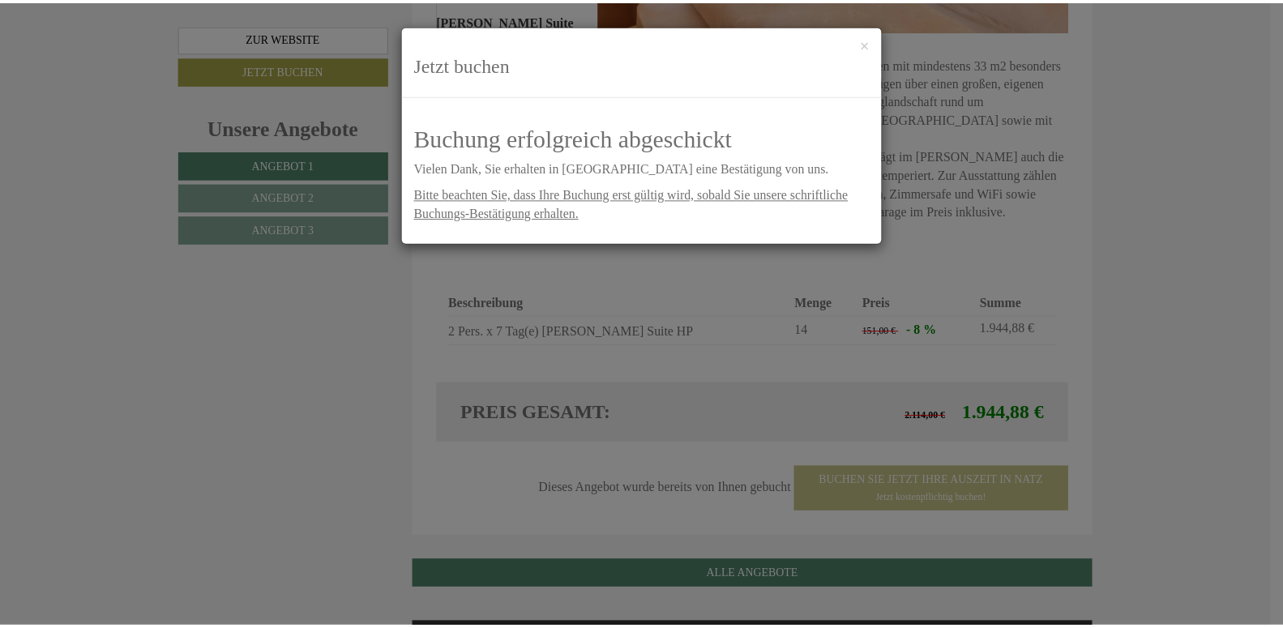
scroll to position [0, 0]
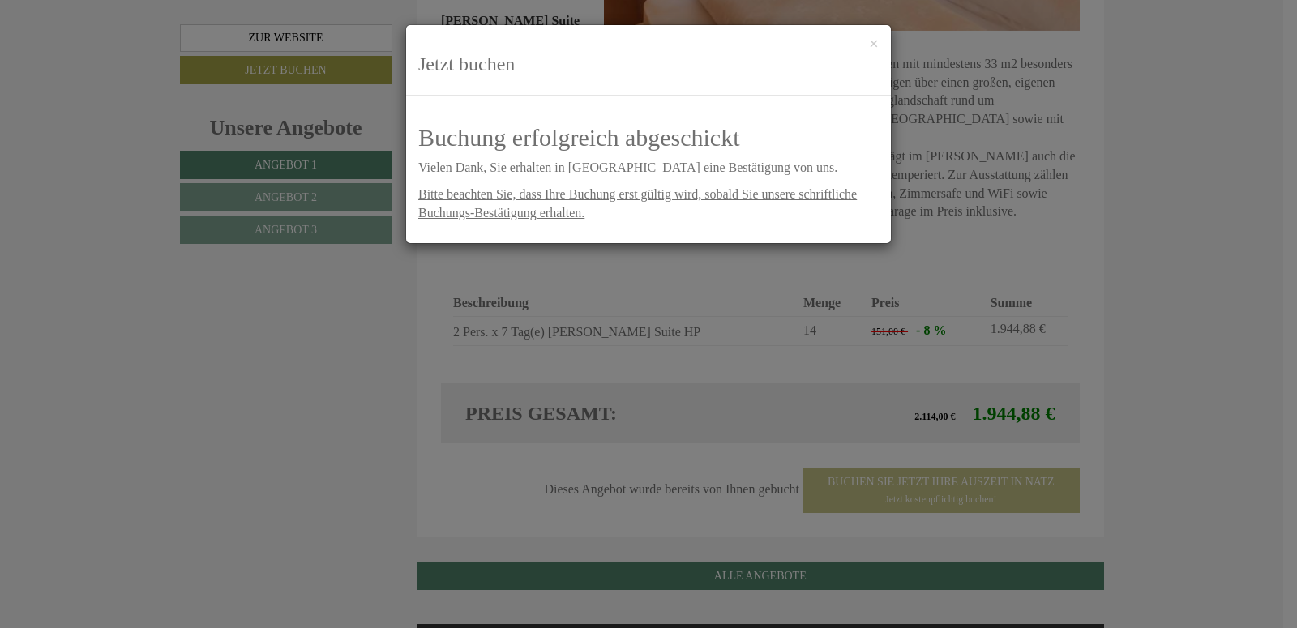
click at [970, 441] on div "**********" at bounding box center [648, 314] width 1297 height 628
